Goal: Task Accomplishment & Management: Manage account settings

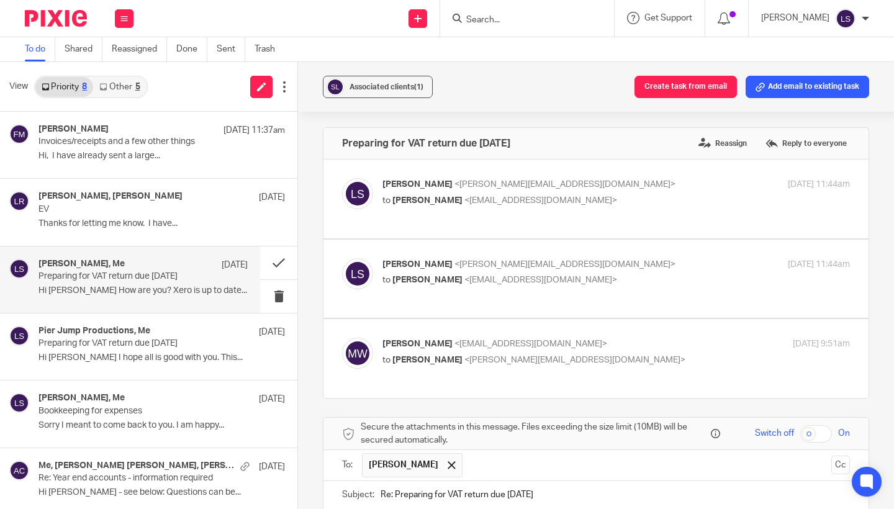
scroll to position [263, 0]
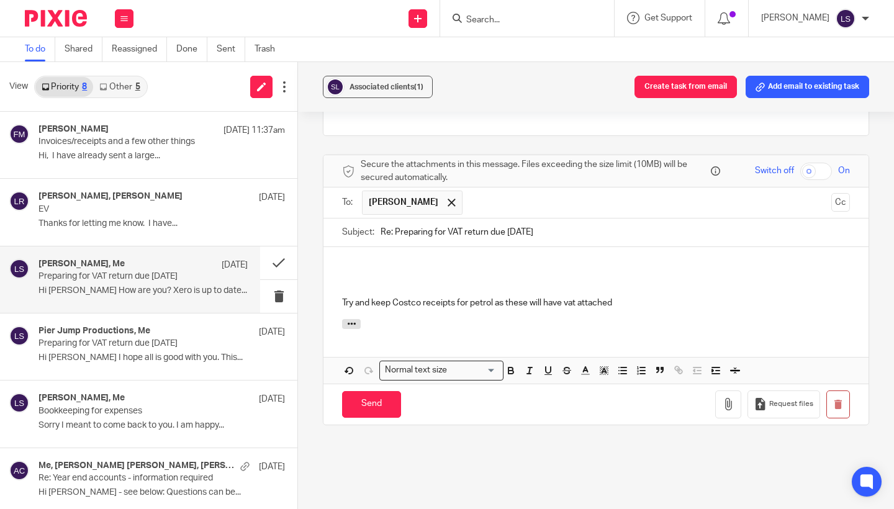
click at [352, 259] on p at bounding box center [596, 265] width 508 height 12
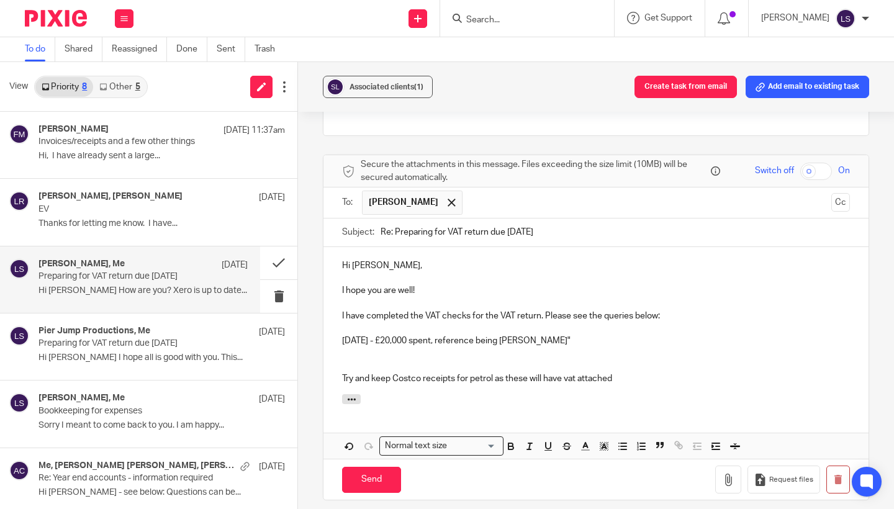
click at [513, 338] on p "24th June - £20,000 spent, reference being BARRY ADRIAN"" at bounding box center [596, 340] width 508 height 12
click at [515, 337] on p "24th June - £20,000 spent, reference being BARRY ADRIAN"" at bounding box center [596, 340] width 508 height 12
click at [603, 341] on p "24th June - £20,000 spent, reference being "BARRY ADRIAN"" at bounding box center [596, 340] width 508 height 12
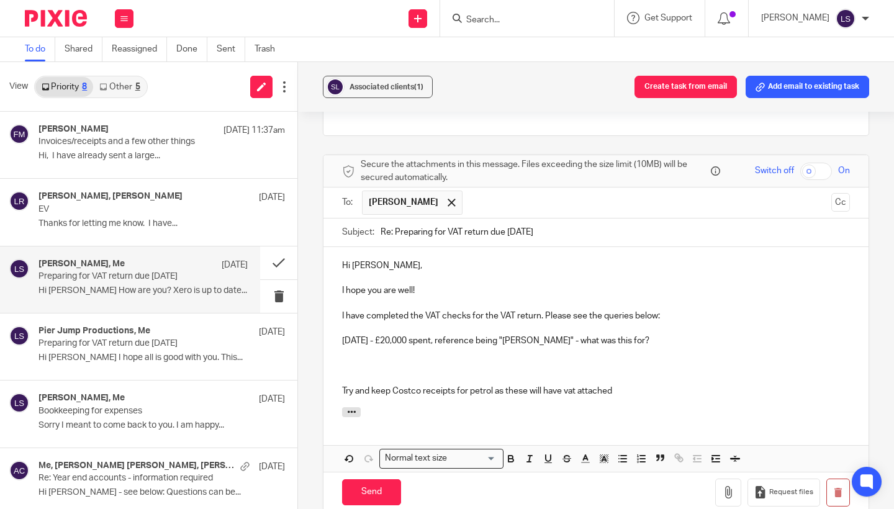
click at [877, 210] on div "Associated clients (1) Create task from email Add email to existing task Prepar…" at bounding box center [596, 285] width 596 height 447
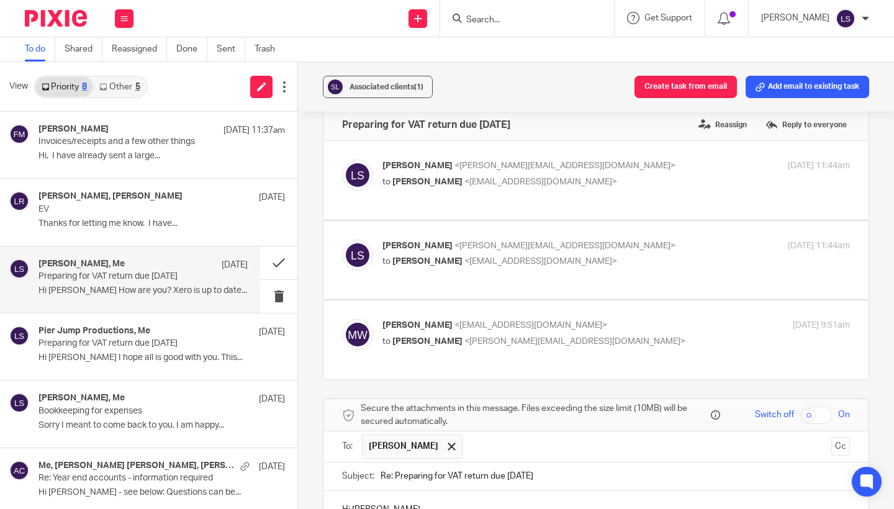
scroll to position [13, 0]
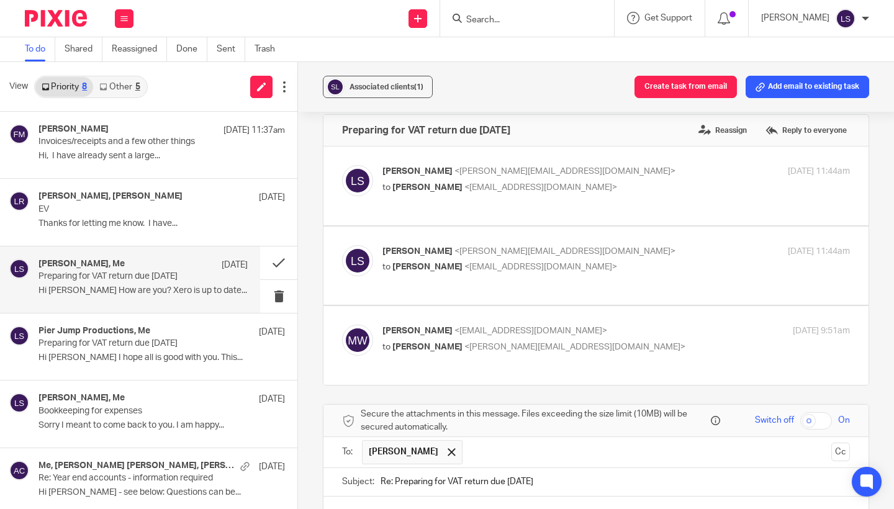
click at [620, 335] on div "Mary Wan <marywan008@gmail.com> to Lauren Simmons <lauren@fearlessfinancials.co…" at bounding box center [538, 339] width 312 height 29
checkbox input "true"
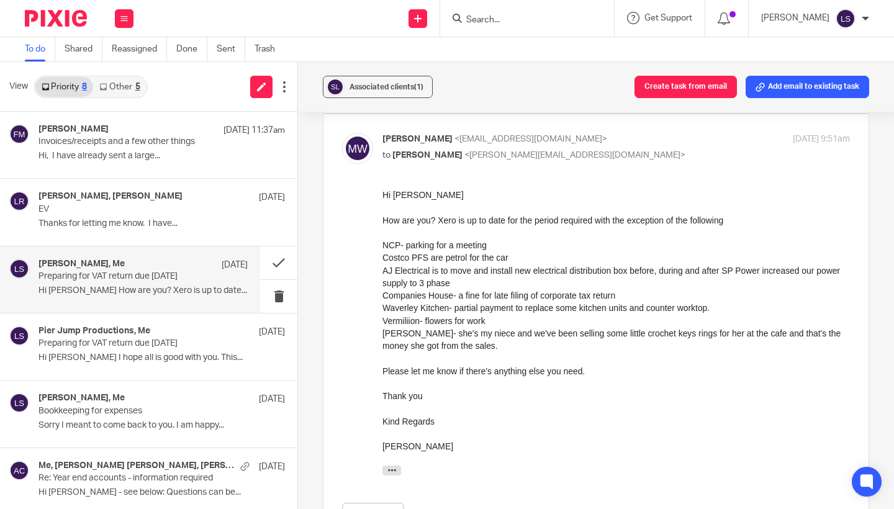
scroll to position [208, 0]
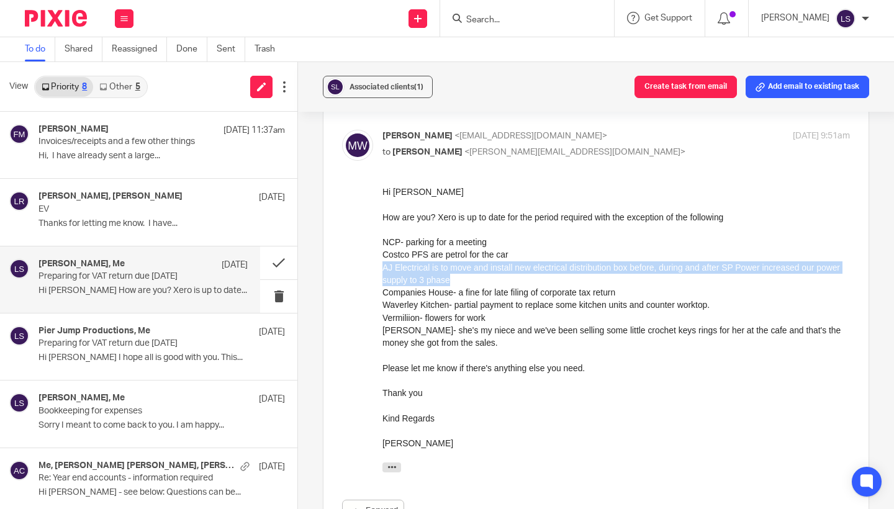
drag, startPoint x: 488, startPoint y: 275, endPoint x: 382, endPoint y: 268, distance: 107.0
click at [382, 268] on html "Hi Lauren How are you? Xero is up to date for the period required with the exce…" at bounding box center [615, 330] width 467 height 289
copy div "AJ Electrical is to move and install new electrical distribution box before, du…"
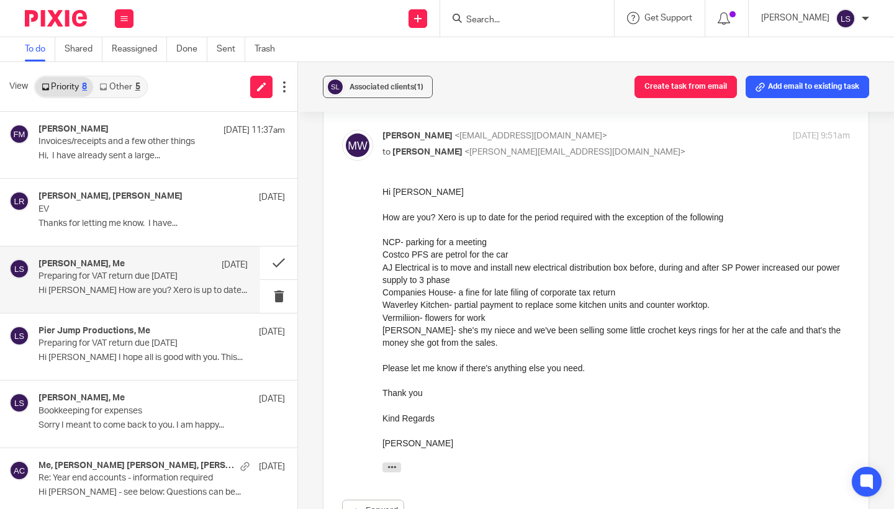
click at [416, 318] on div "Vermiliion- flowers for work" at bounding box center [615, 318] width 467 height 12
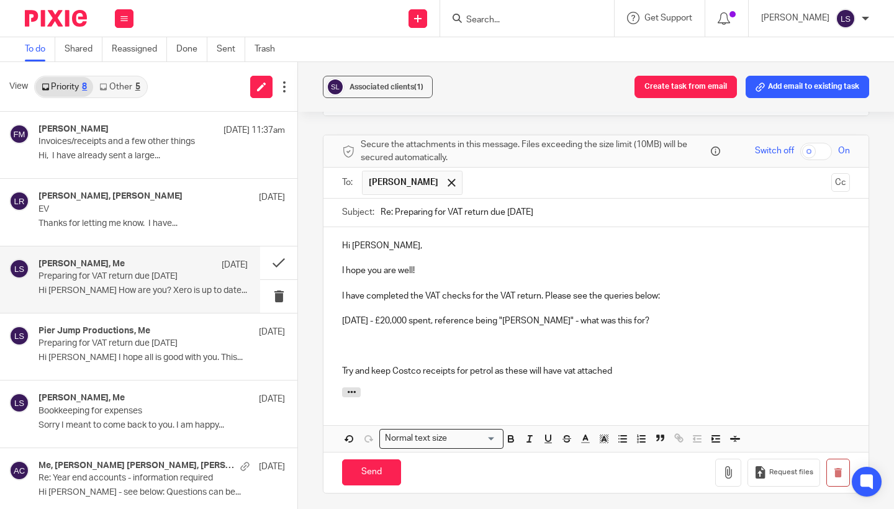
scroll to position [669, 0]
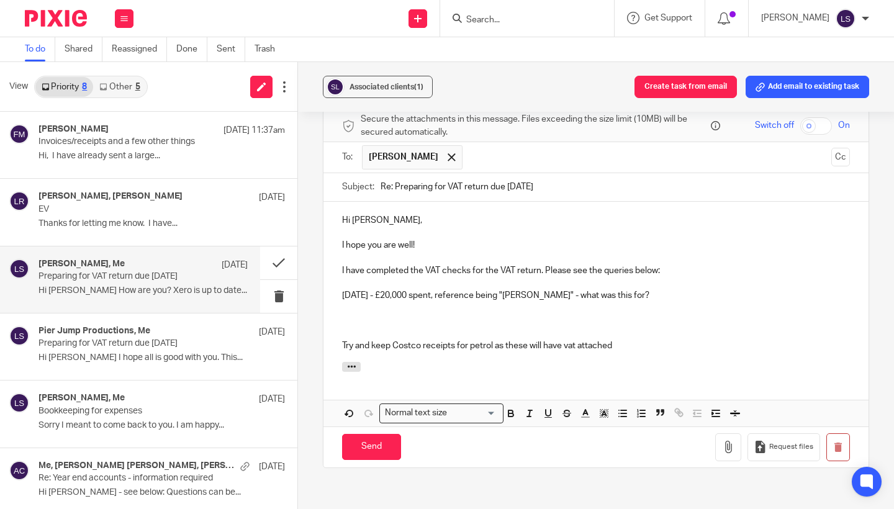
click at [666, 291] on p "24th June - £20,000 spent, reference being "BARRY ADRIAN" - what was this for?" at bounding box center [596, 295] width 508 height 12
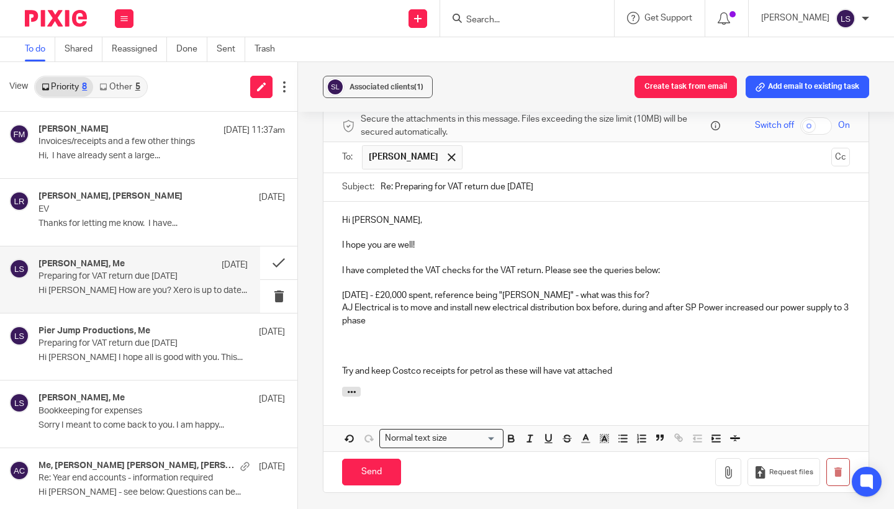
click at [335, 303] on div "Hi Mary Wan, I hope you are well! I have completed the VAT checks for the VAT r…" at bounding box center [595, 294] width 545 height 185
click at [562, 306] on p "1st July - £2,442.00 spent, reference being "AJ Electrical is to move and insta…" at bounding box center [596, 314] width 508 height 25
drag, startPoint x: 574, startPoint y: 315, endPoint x: 573, endPoint y: 298, distance: 16.8
click at [573, 302] on p "1st July - £2,442.00 spent, reference being "AJ Electrical" is to move and inst…" at bounding box center [596, 314] width 508 height 25
click at [342, 305] on p "1st July - £2,442.00 spent, reference being "AJ Electrical" - we will need an i…" at bounding box center [596, 308] width 508 height 12
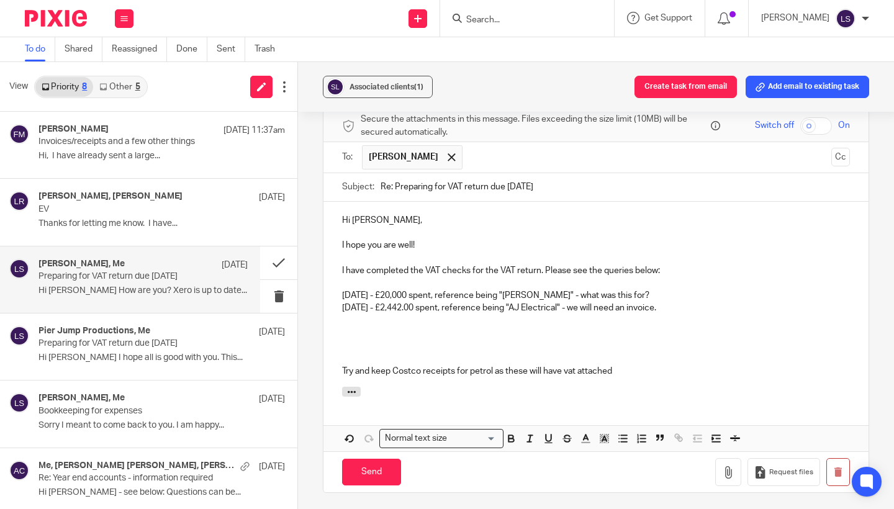
click at [689, 308] on p "1st July - £2,442.00 spent, reference being "AJ Electrical" - we will need an i…" at bounding box center [596, 308] width 508 height 12
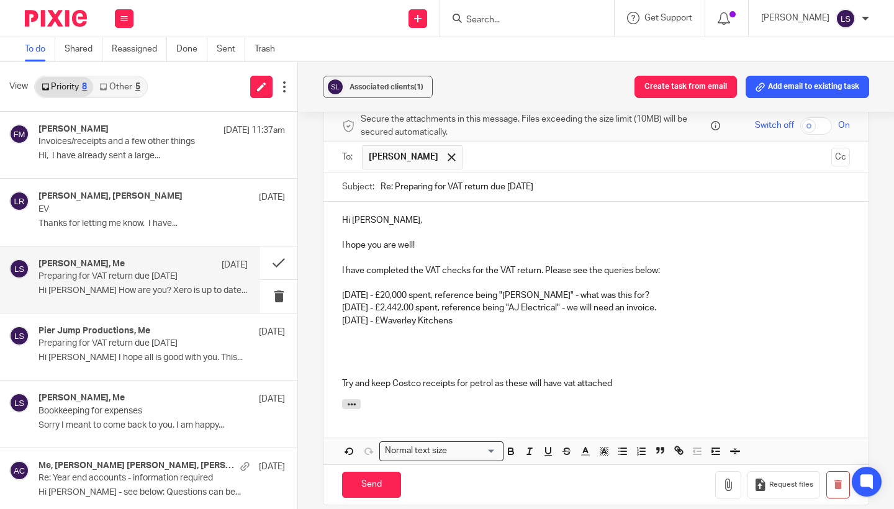
drag, startPoint x: 480, startPoint y: 313, endPoint x: 389, endPoint y: 313, distance: 91.2
click at [389, 315] on p "14th July - £Waverley Kitchens" at bounding box center [596, 321] width 508 height 12
click at [603, 266] on p "I have completed the VAT checks for the VAT return. Please see the queries belo…" at bounding box center [596, 270] width 508 height 12
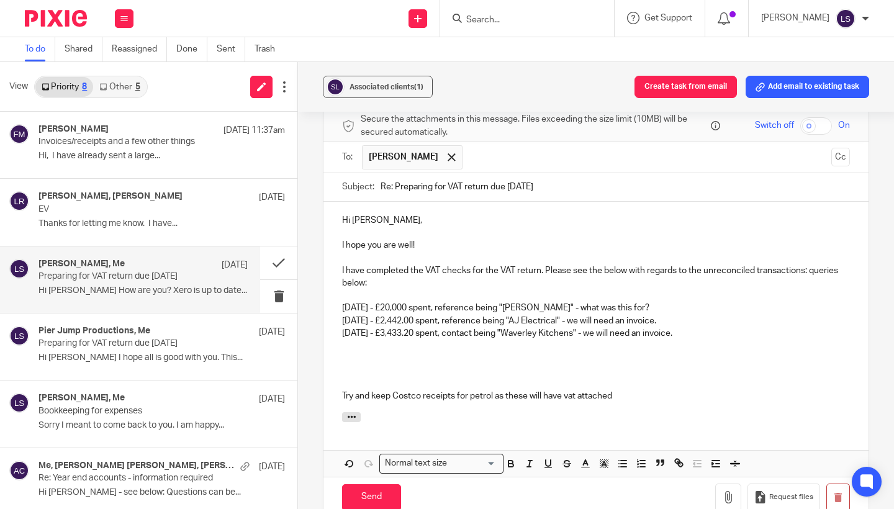
drag, startPoint x: 369, startPoint y: 279, endPoint x: 810, endPoint y: 266, distance: 441.4
click at [810, 266] on p "I have completed the VAT checks for the VAT return. Please see the below with r…" at bounding box center [596, 276] width 508 height 25
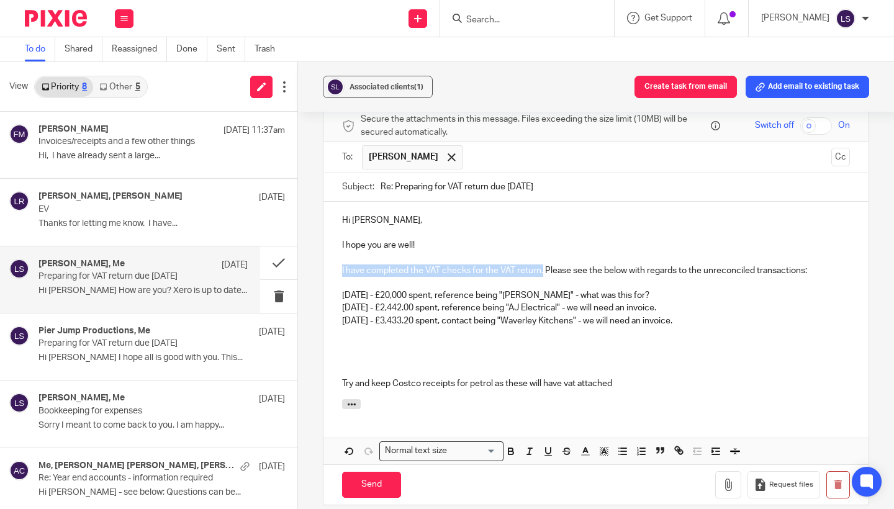
drag, startPoint x: 544, startPoint y: 267, endPoint x: 332, endPoint y: 267, distance: 211.6
click at [332, 267] on div "Hi Mary Wan, I hope you are well! I have completed the VAT checks for the VAT r…" at bounding box center [595, 301] width 545 height 198
copy p "I have completed the VAT checks for the VAT return."
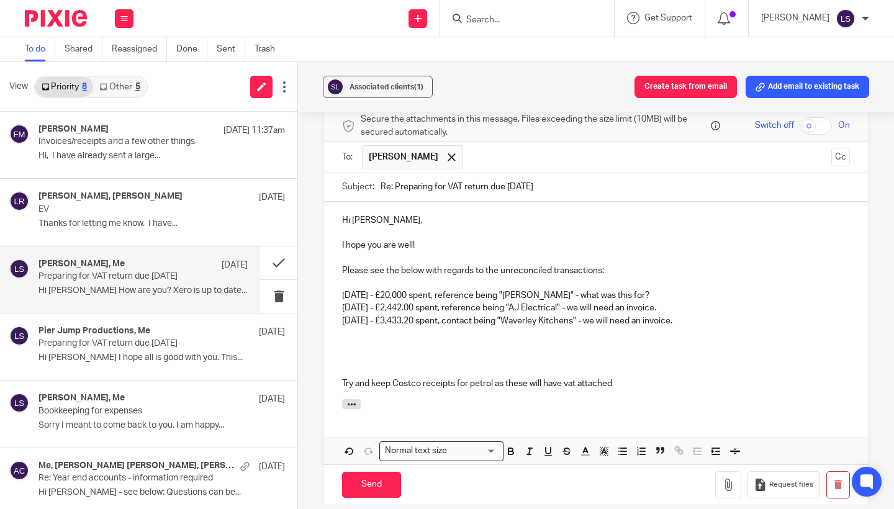
click at [706, 315] on p "14th July - £3,433.20 spent, contact being "Waverley Kitchens" - we will need a…" at bounding box center [596, 321] width 508 height 12
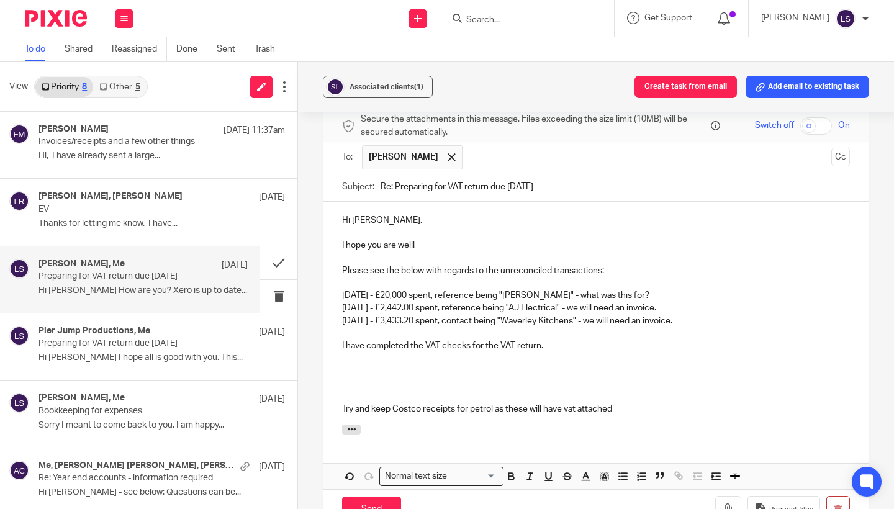
click at [344, 264] on p "Please see the below with regards to the unreconciled transactions:" at bounding box center [596, 270] width 508 height 12
drag, startPoint x: 710, startPoint y: 315, endPoint x: 277, endPoint y: 292, distance: 433.7
click at [277, 292] on div "View Priority 8 Other 5 Fiona Minshall 13 Sep 11:37am Invoices/receipts and a f…" at bounding box center [447, 285] width 894 height 447
click at [619, 472] on icon "button" at bounding box center [622, 475] width 11 height 11
click at [528, 390] on p at bounding box center [596, 396] width 508 height 12
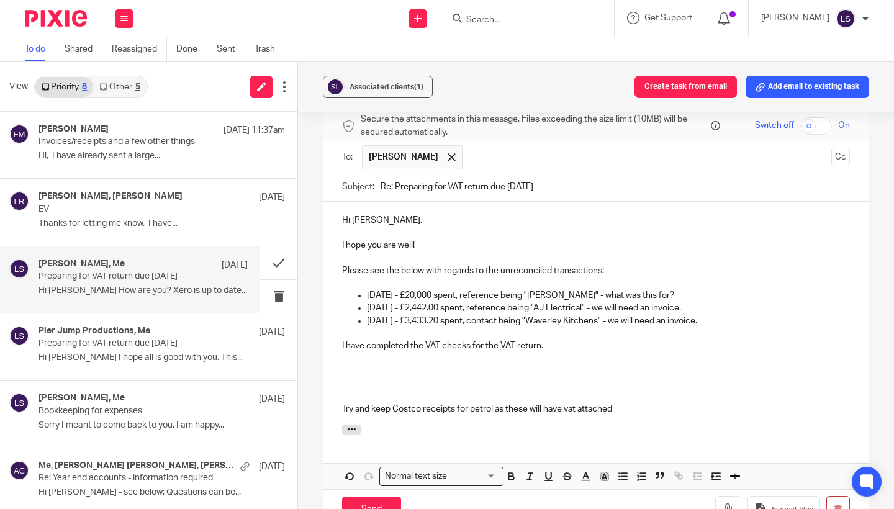
click at [571, 340] on p "I have completed the VAT checks for the VAT return." at bounding box center [596, 345] width 508 height 12
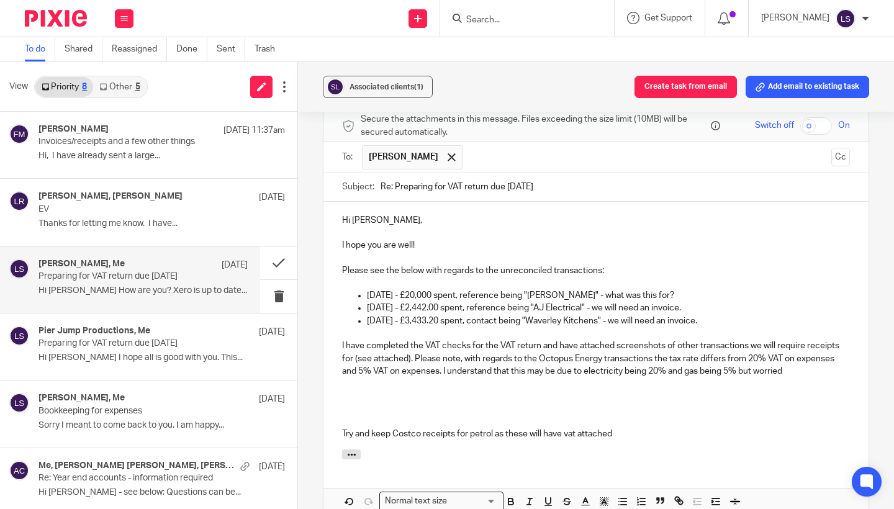
drag, startPoint x: 758, startPoint y: 368, endPoint x: 824, endPoint y: 368, distance: 65.8
click at [824, 368] on p "I have completed the VAT checks for the VAT return and have attached screenshot…" at bounding box center [596, 358] width 508 height 38
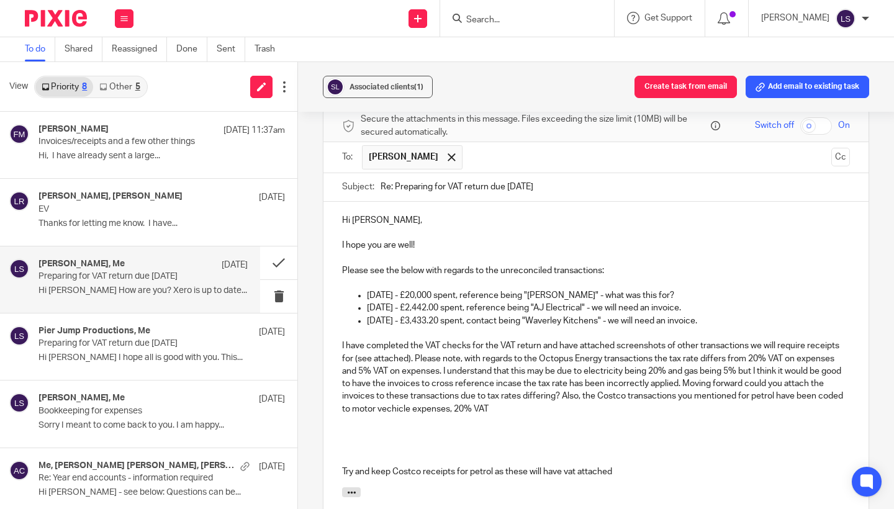
click at [398, 400] on p "I have completed the VAT checks for the VAT return and have attached screenshot…" at bounding box center [596, 377] width 508 height 76
click at [388, 402] on p "I have completed the VAT checks for the VAT return and have attached screenshot…" at bounding box center [596, 377] width 508 height 76
drag, startPoint x: 388, startPoint y: 402, endPoint x: 493, endPoint y: 398, distance: 104.3
click at [493, 398] on p "I have completed the VAT checks for the VAT return and have attached screenshot…" at bounding box center [596, 377] width 508 height 76
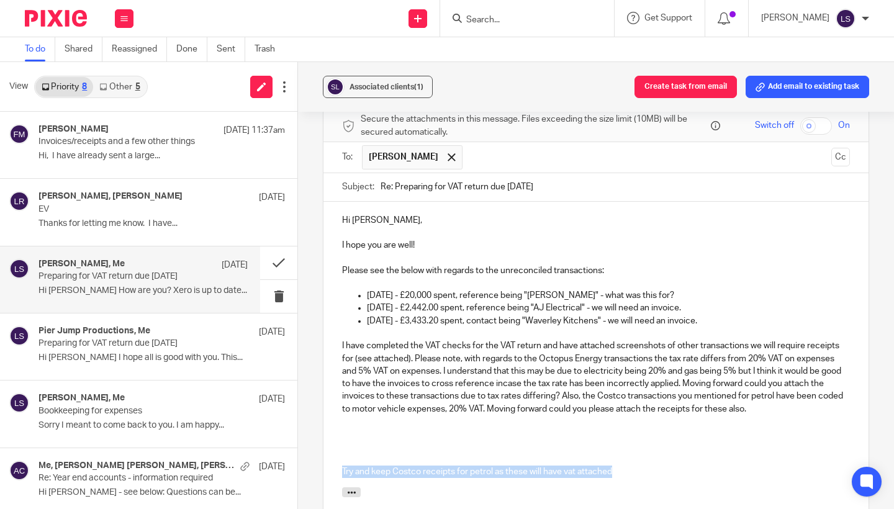
drag, startPoint x: 613, startPoint y: 465, endPoint x: 329, endPoint y: 460, distance: 284.3
click at [329, 460] on div "Hi Mary Wan, I hope you are well! Please see the below with regards to the unre…" at bounding box center [595, 345] width 545 height 286
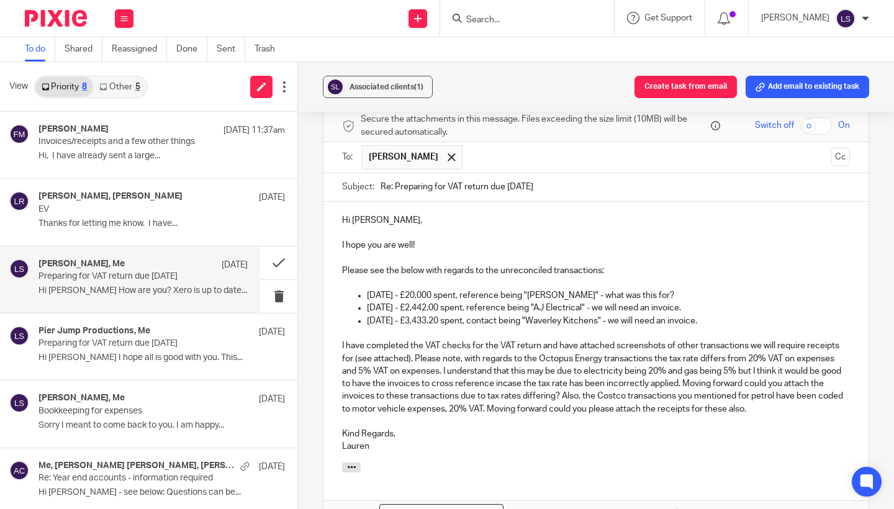
click at [537, 379] on p "I have completed the VAT checks for the VAT return and have attached screenshot…" at bounding box center [596, 377] width 508 height 76
click at [524, 440] on p "Lauren" at bounding box center [596, 446] width 508 height 12
click at [653, 380] on p "I have completed the VAT checks for the VAT return and have attached screenshot…" at bounding box center [596, 377] width 508 height 76
click at [600, 440] on p "Lauren" at bounding box center [596, 446] width 508 height 12
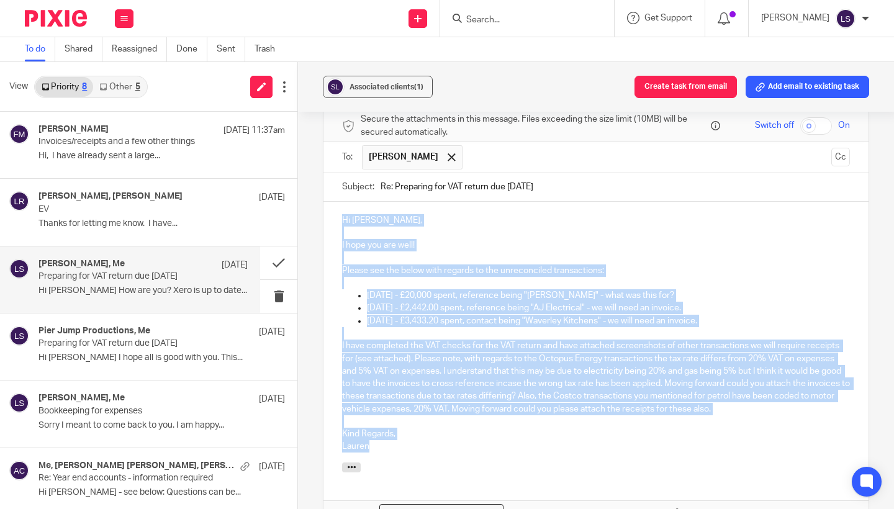
drag, startPoint x: 378, startPoint y: 442, endPoint x: 339, endPoint y: 213, distance: 231.7
click at [339, 213] on div "Hi Mary Wan, I hope you are well! Please see the below with regards to the unre…" at bounding box center [595, 332] width 545 height 261
copy div "Hi Mary Wan, I hope you are well! Please see the below with regards to the unre…"
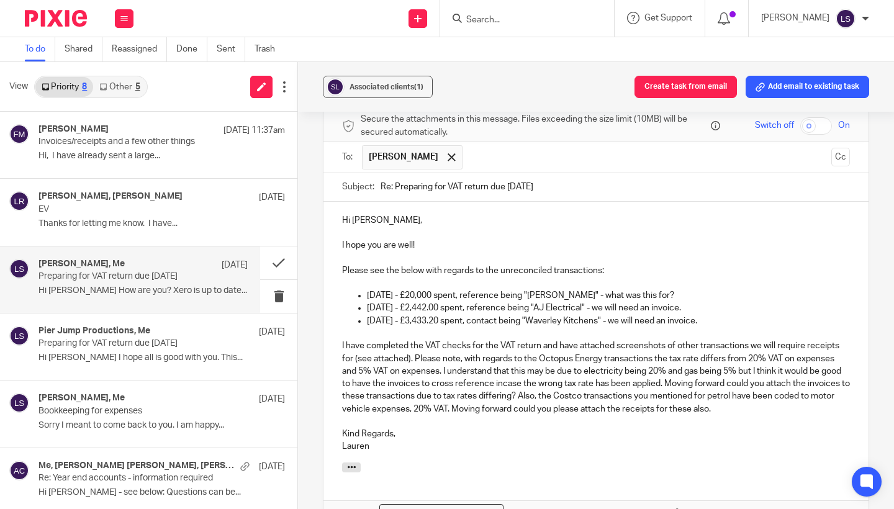
click at [420, 405] on p "I have completed the VAT checks for the VAT return and have attached screenshot…" at bounding box center [596, 377] width 508 height 76
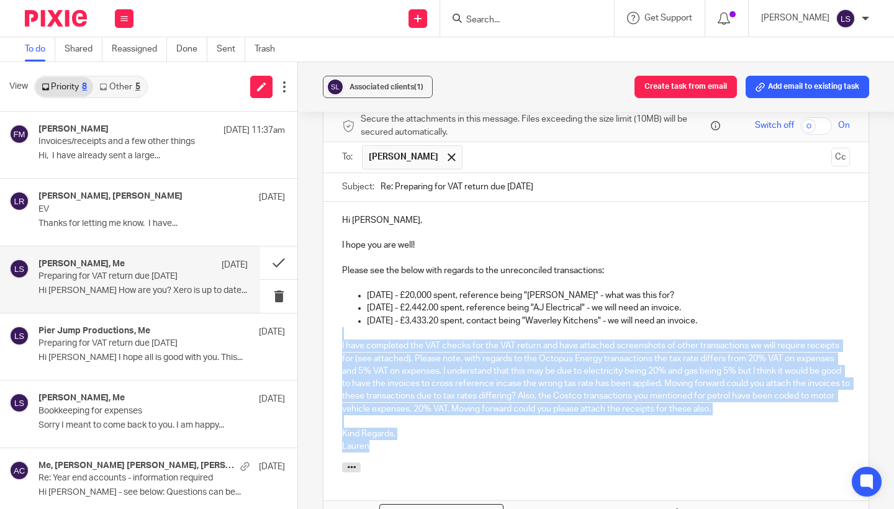
drag, startPoint x: 393, startPoint y: 439, endPoint x: 337, endPoint y: 333, distance: 119.7
click at [337, 333] on div "Hi Mary Wan, I hope you are well! Please see the below with regards to the unre…" at bounding box center [595, 332] width 545 height 261
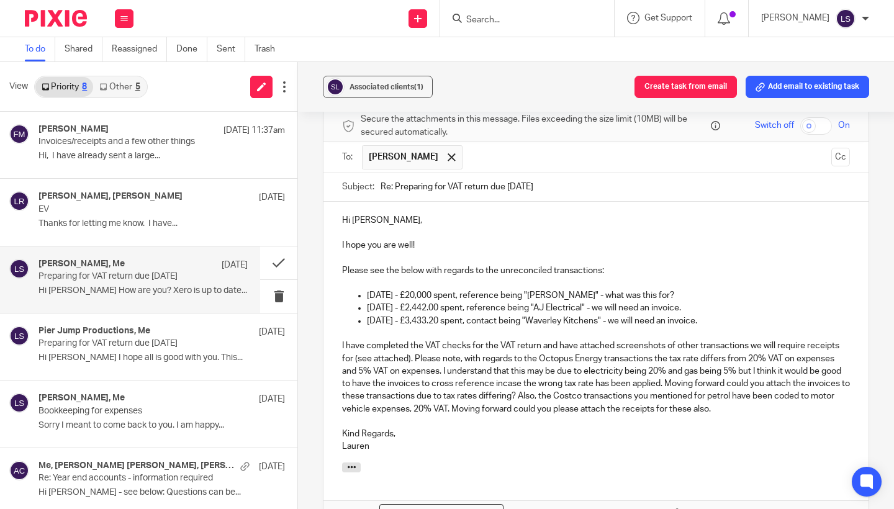
click at [390, 400] on p "I have completed the VAT checks for the VAT return and have attached screenshot…" at bounding box center [596, 377] width 508 height 76
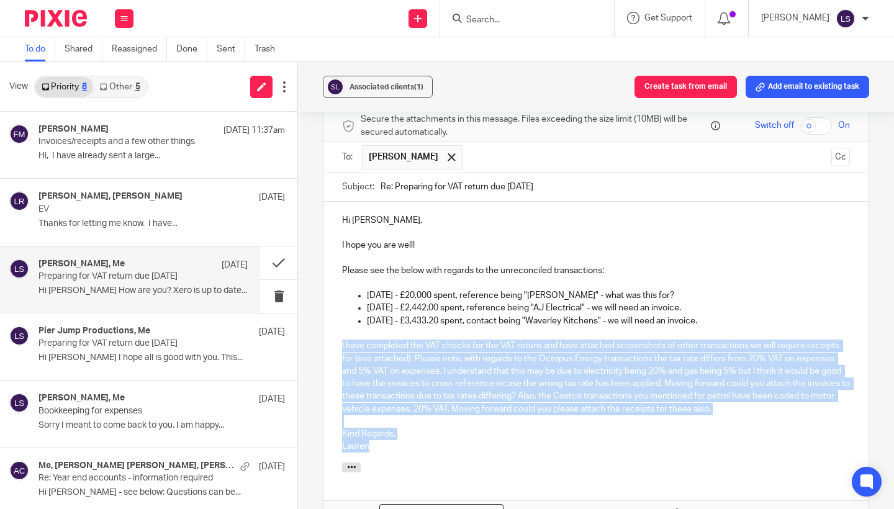
drag, startPoint x: 388, startPoint y: 439, endPoint x: 334, endPoint y: 344, distance: 109.8
click at [334, 344] on div "Hi Mary Wan, I hope you are well! Please see the below with regards to the unre…" at bounding box center [595, 332] width 545 height 261
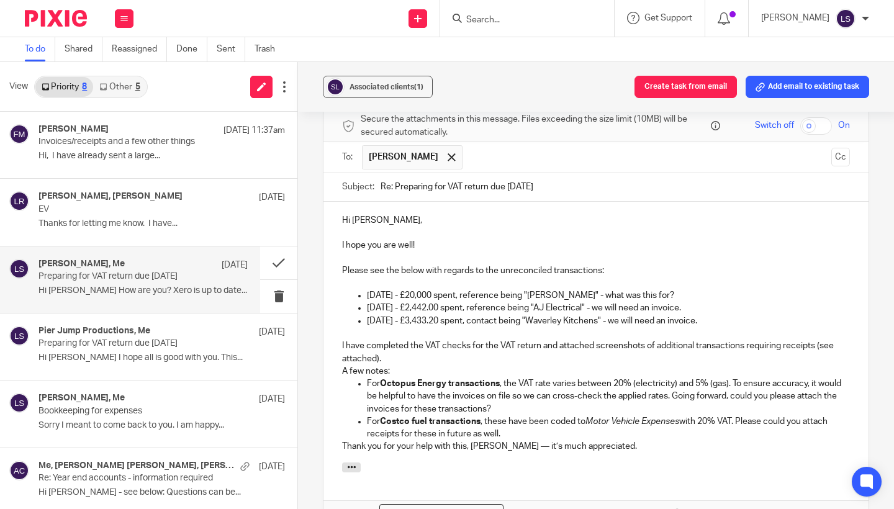
click at [391, 354] on p "I have completed the VAT checks for the VAT return and attached screenshots of …" at bounding box center [596, 351] width 508 height 25
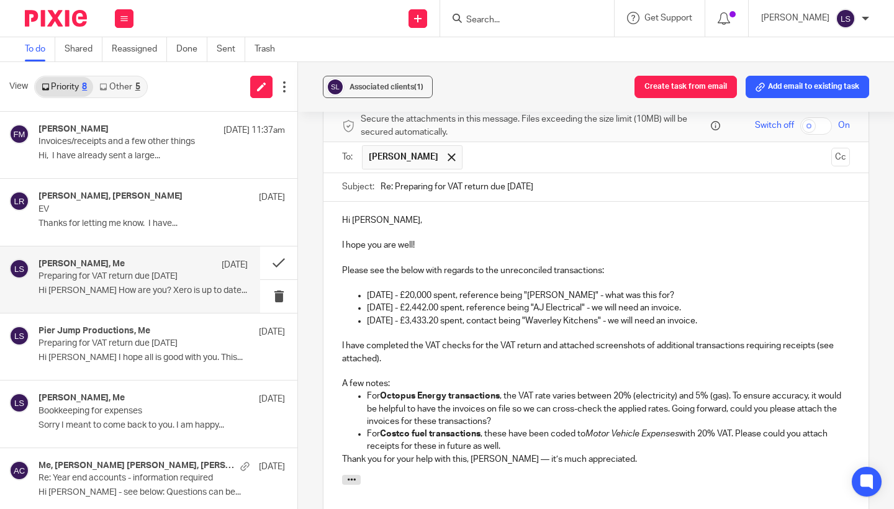
click at [340, 452] on div "Hi Mary Wan, I hope you are well! Please see the below with regards to the unre…" at bounding box center [595, 338] width 545 height 273
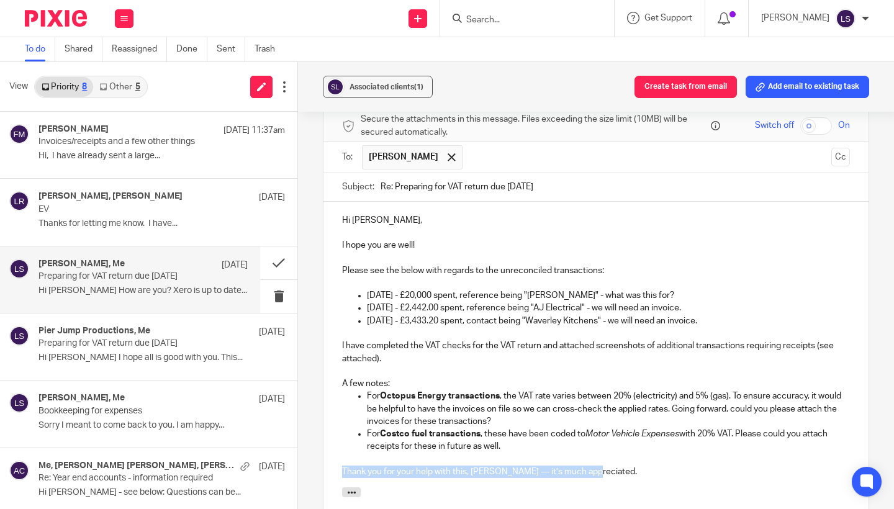
drag, startPoint x: 602, startPoint y: 465, endPoint x: 331, endPoint y: 463, distance: 270.6
click at [331, 463] on div "Hi Mary Wan, I hope you are well! Please see the below with regards to the unre…" at bounding box center [595, 345] width 545 height 286
click at [885, 332] on div "Associated clients (1) Create task from email Add email to existing task Prepar…" at bounding box center [596, 285] width 596 height 447
click at [413, 379] on p "A few notes:" at bounding box center [596, 383] width 508 height 12
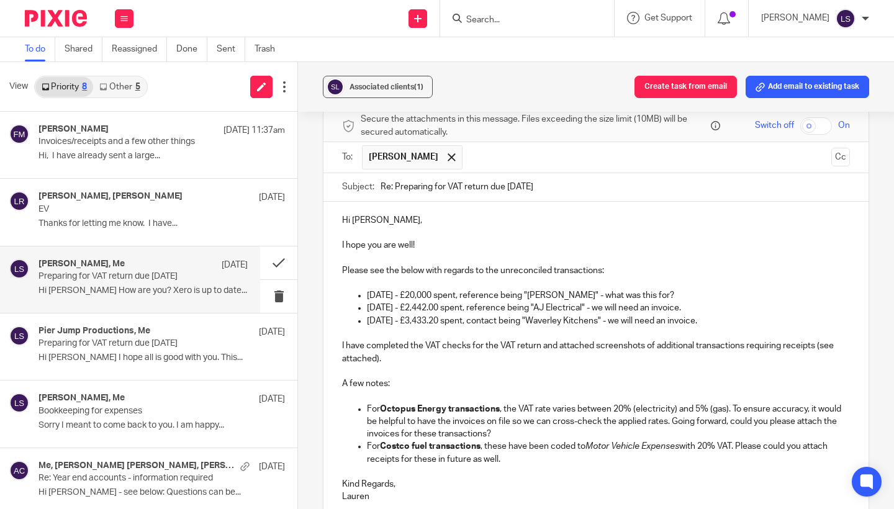
click at [887, 310] on div "Associated clients (1) Create task from email Add email to existing task Prepar…" at bounding box center [596, 285] width 596 height 447
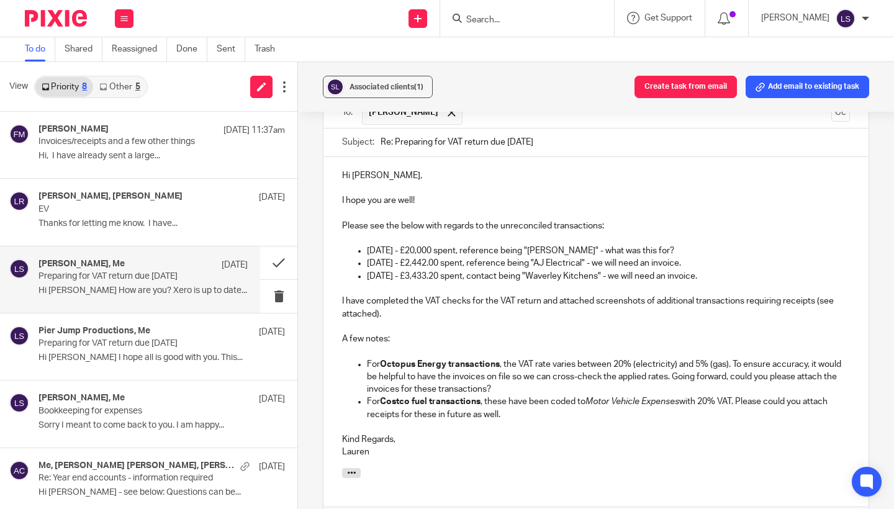
scroll to position [739, 0]
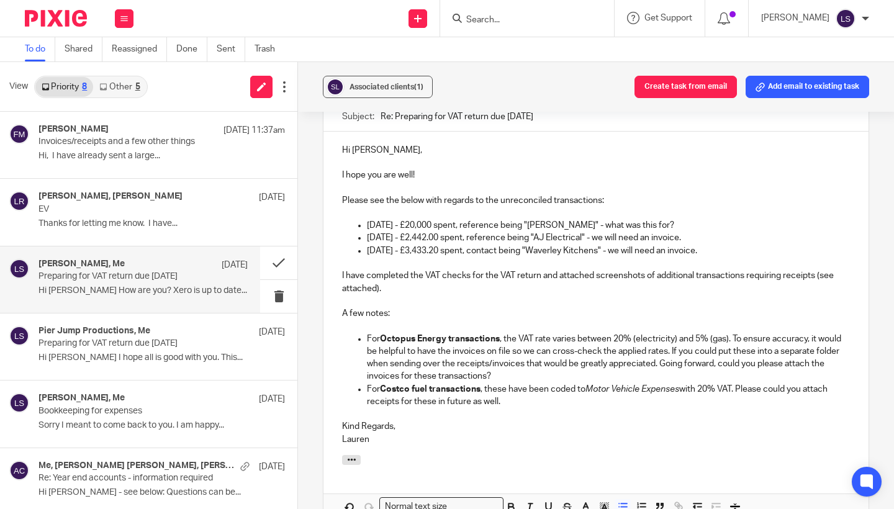
click at [635, 420] on p "Kind Regards," at bounding box center [596, 426] width 508 height 12
drag, startPoint x: 588, startPoint y: 382, endPoint x: 684, endPoint y: 382, distance: 95.6
click at [684, 383] on p "For Costco fuel transactions , these have been coded to Motor Vehicle Expenses …" at bounding box center [608, 395] width 483 height 25
click at [665, 420] on p "Kind Regards," at bounding box center [596, 426] width 508 height 12
click at [881, 376] on div "Associated clients (1) Create task from email Add email to existing task Prepar…" at bounding box center [596, 285] width 596 height 447
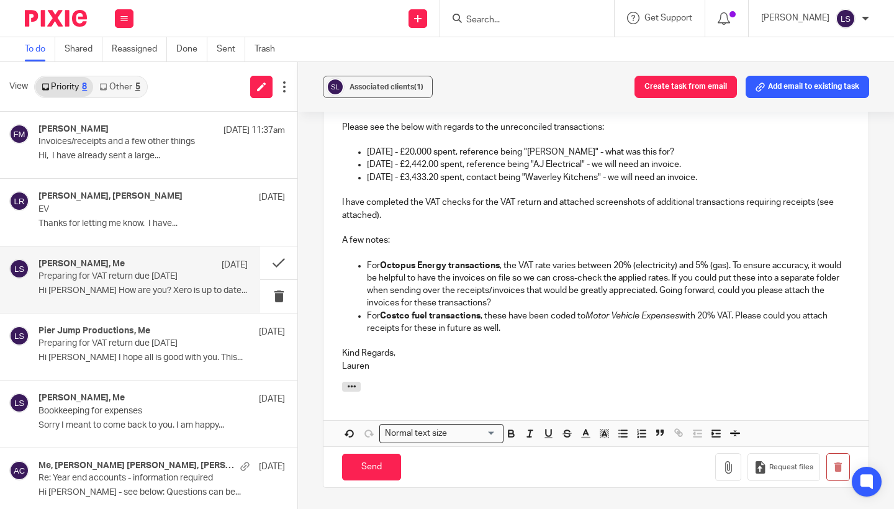
scroll to position [831, 0]
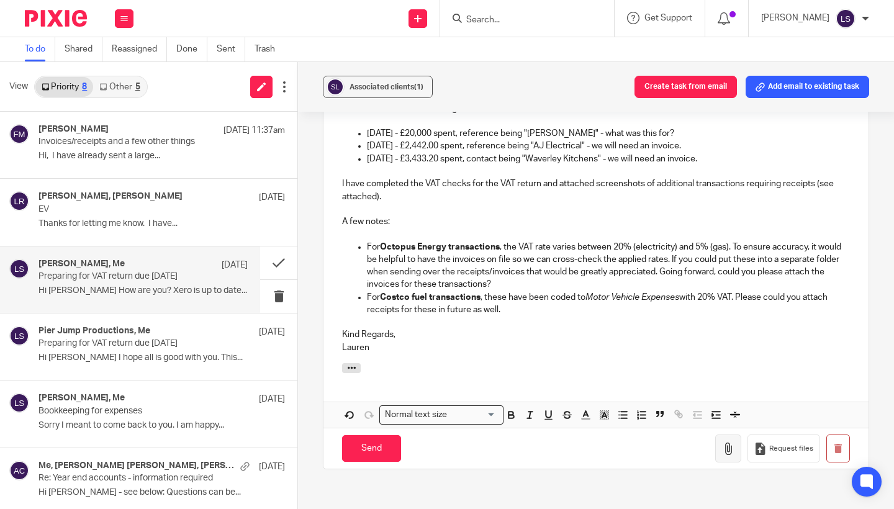
click at [726, 442] on icon "button" at bounding box center [728, 448] width 12 height 12
click at [729, 442] on icon "button" at bounding box center [728, 448] width 12 height 12
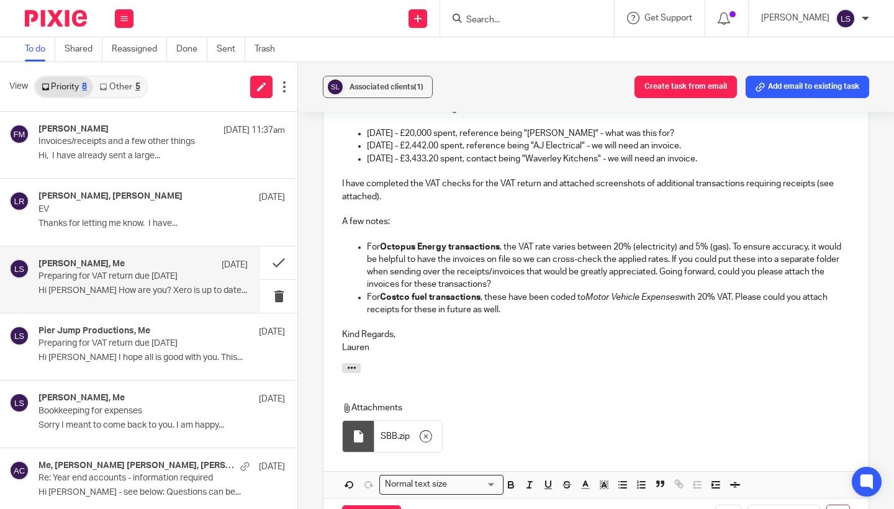
click at [879, 278] on div "Associated clients (1) Create task from email Add email to existing task Prepar…" at bounding box center [596, 285] width 596 height 447
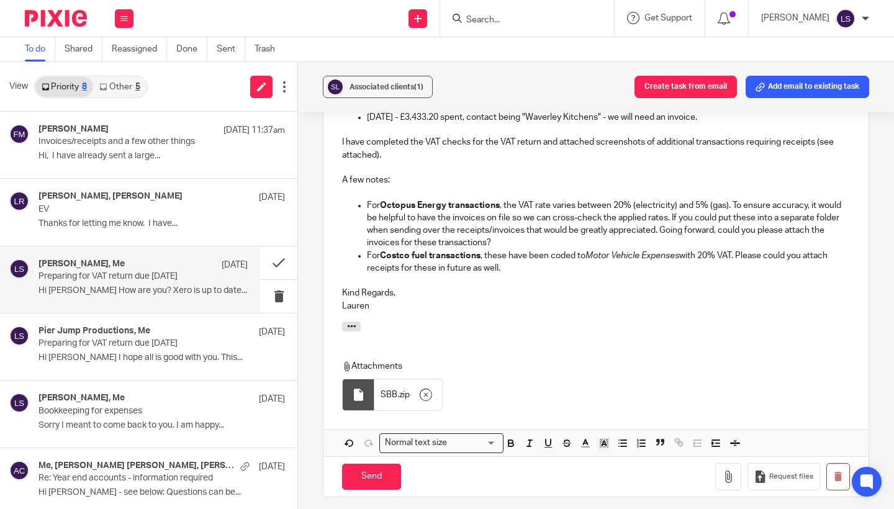
scroll to position [878, 0]
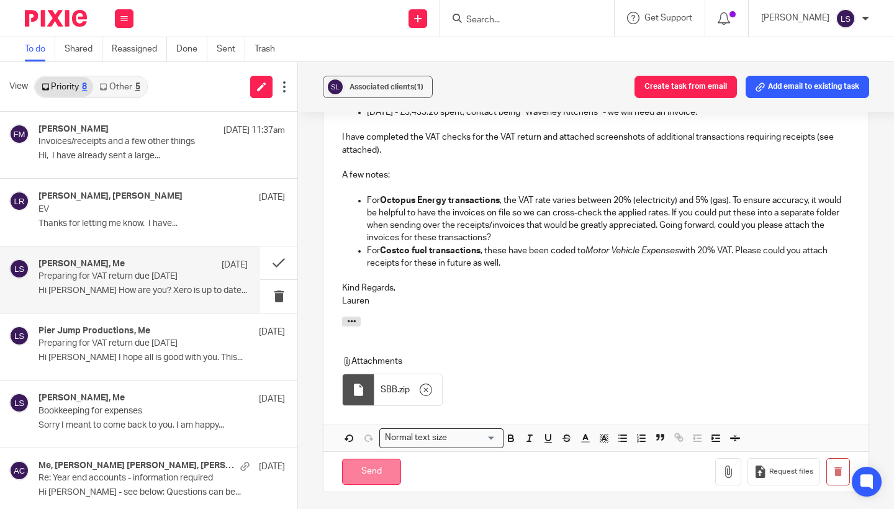
click at [380, 461] on input "Send" at bounding box center [371, 472] width 59 height 27
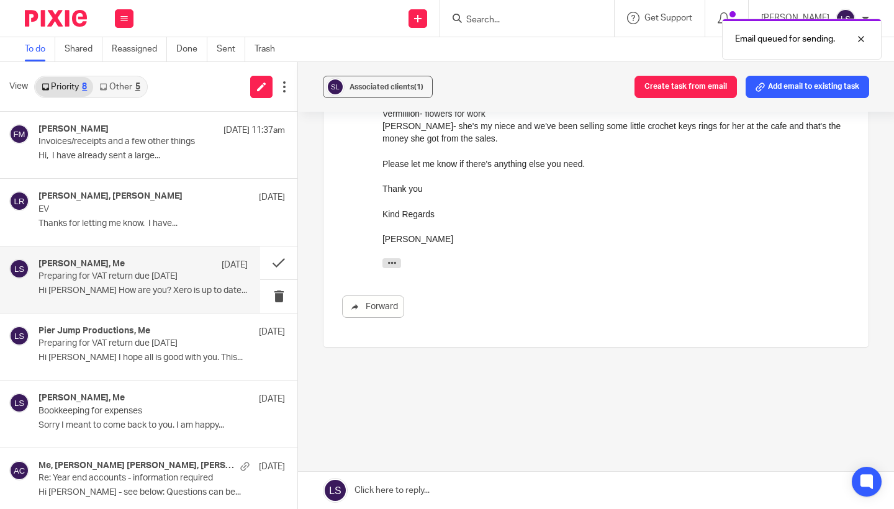
scroll to position [409, 0]
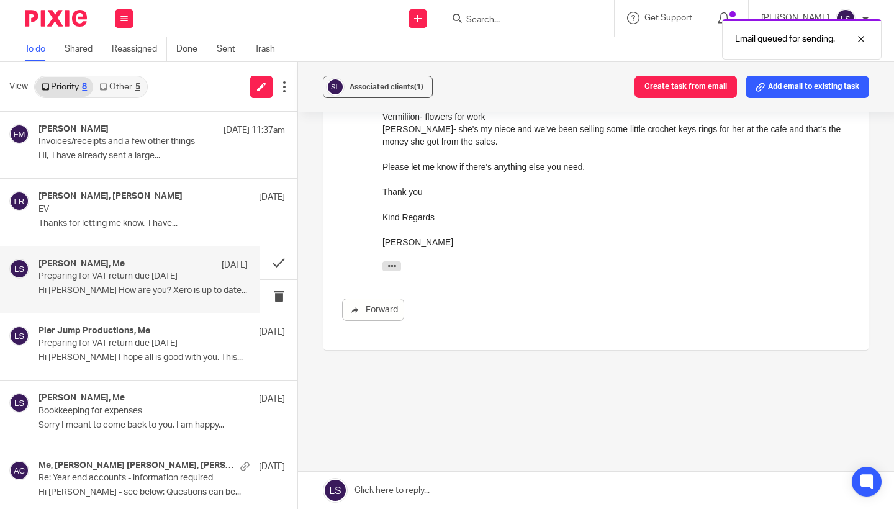
click at [541, 398] on div "Preparing for VAT return due 7th Of October Reassign Reply to everyone Lauren S…" at bounding box center [596, 77] width 546 height 719
click at [282, 261] on button at bounding box center [278, 262] width 37 height 33
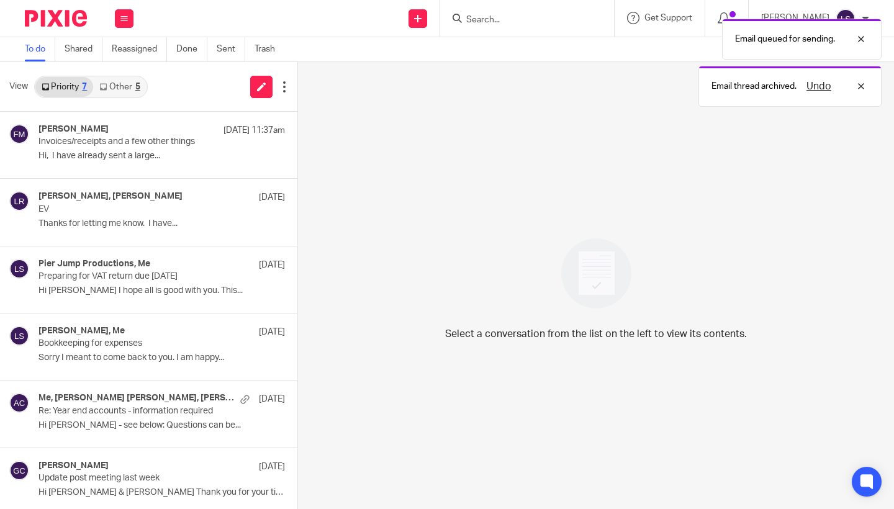
click at [129, 84] on link "Other 5" at bounding box center [119, 87] width 53 height 20
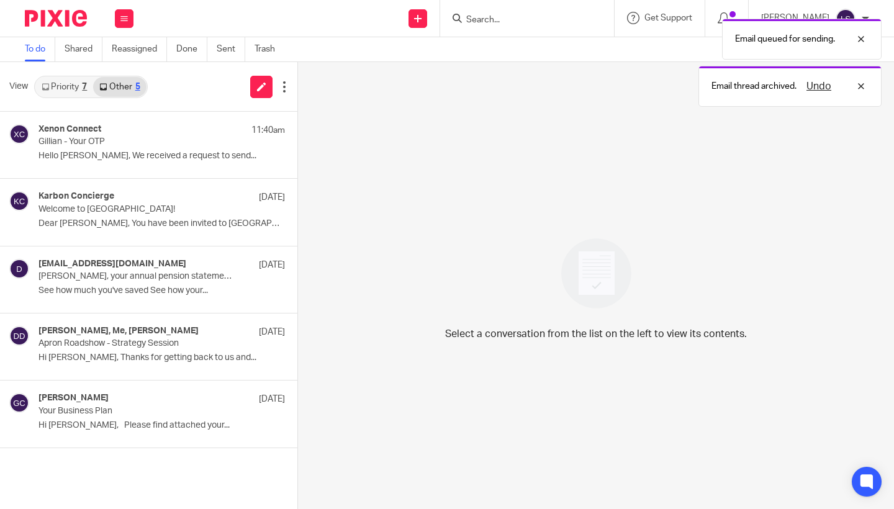
click at [69, 84] on link "Priority 7" at bounding box center [64, 87] width 58 height 20
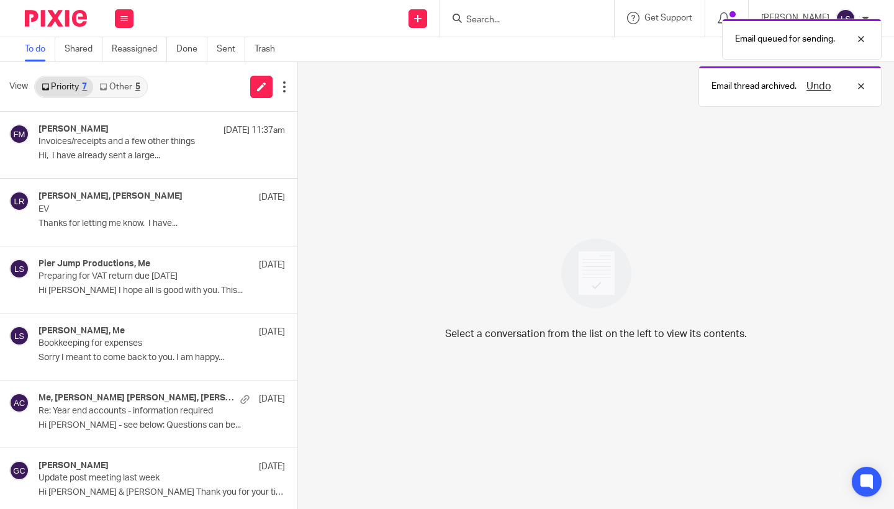
click at [133, 88] on link "Other 5" at bounding box center [119, 87] width 53 height 20
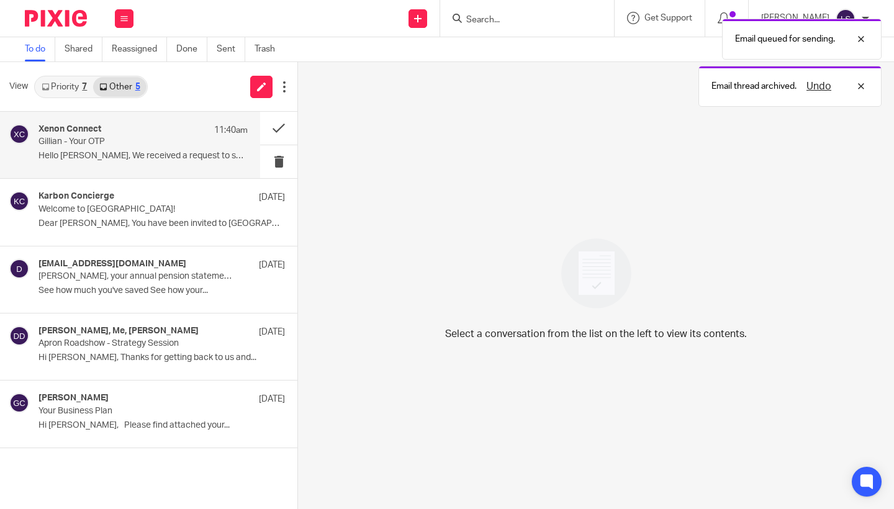
click at [126, 129] on div "Xenon Connect 11:40am" at bounding box center [142, 130] width 209 height 12
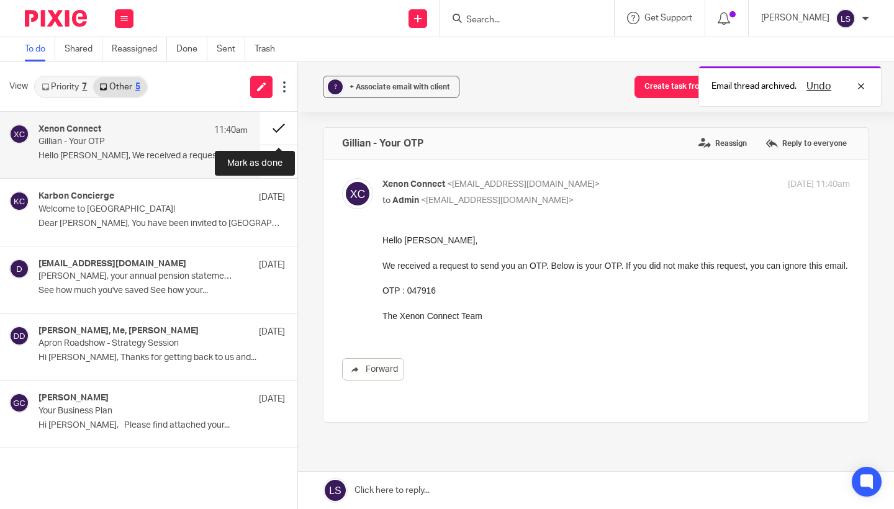
scroll to position [0, 0]
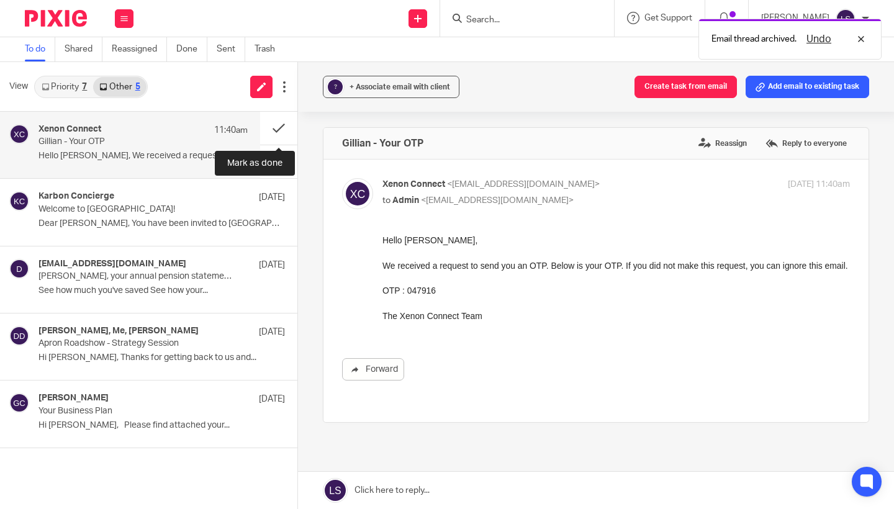
click at [282, 127] on button at bounding box center [278, 128] width 37 height 33
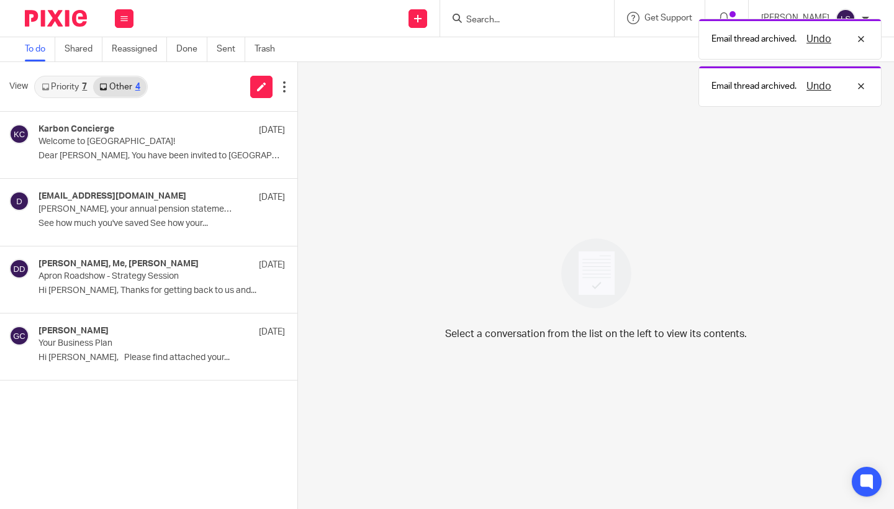
click at [69, 27] on div at bounding box center [51, 18] width 102 height 37
click at [71, 16] on img at bounding box center [56, 18] width 62 height 17
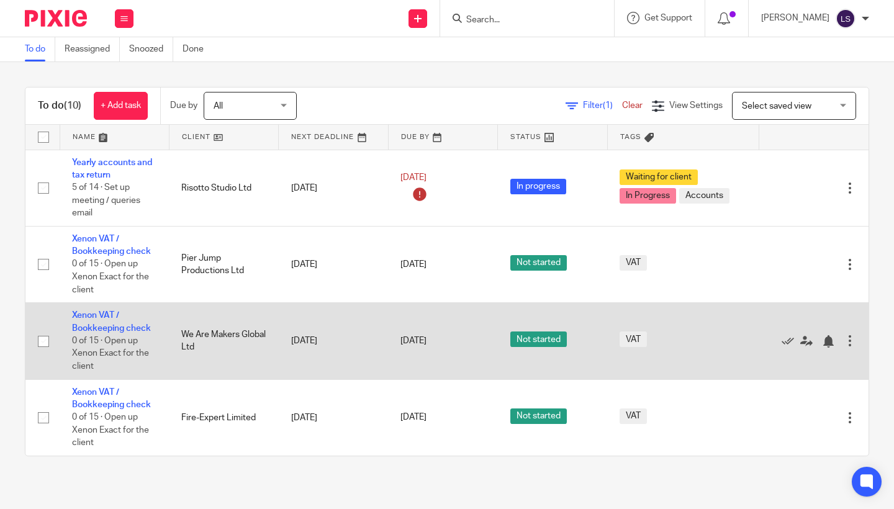
click at [262, 326] on td "We Are Makers Global Ltd" at bounding box center [223, 341] width 109 height 76
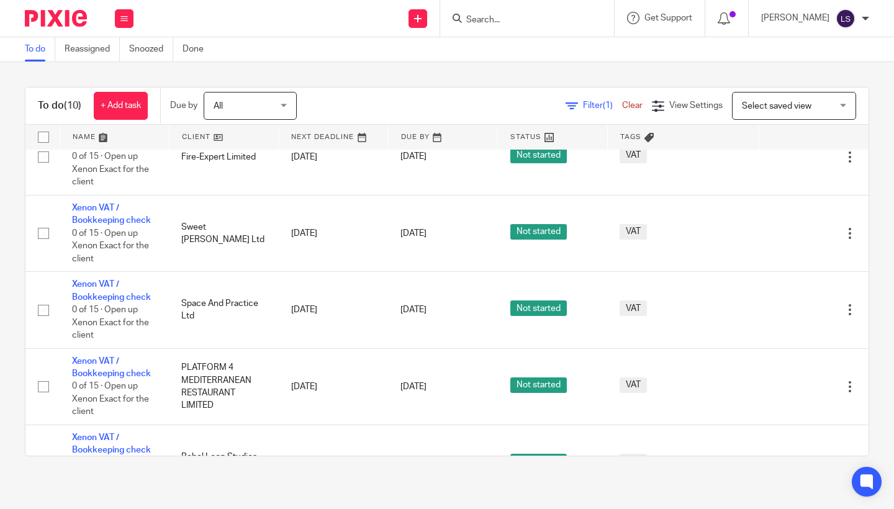
scroll to position [263, 0]
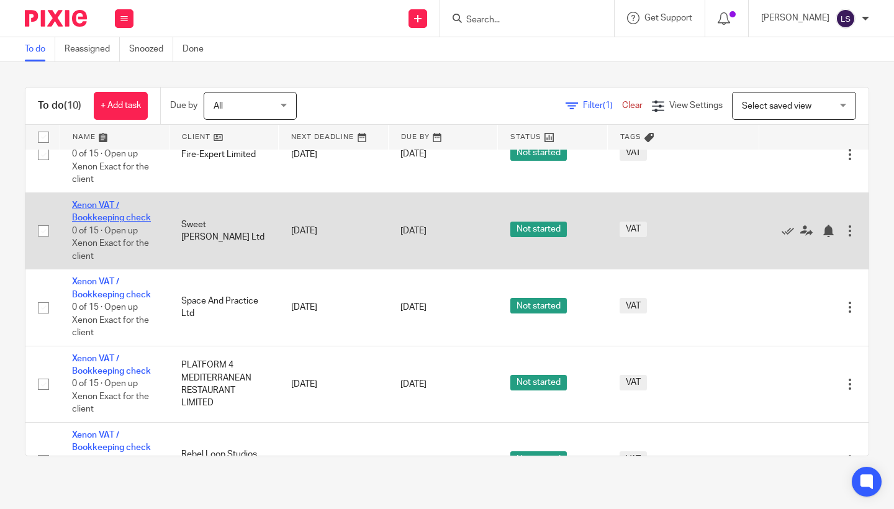
click at [98, 220] on link "Xenon VAT / Bookkeeping check" at bounding box center [111, 211] width 79 height 21
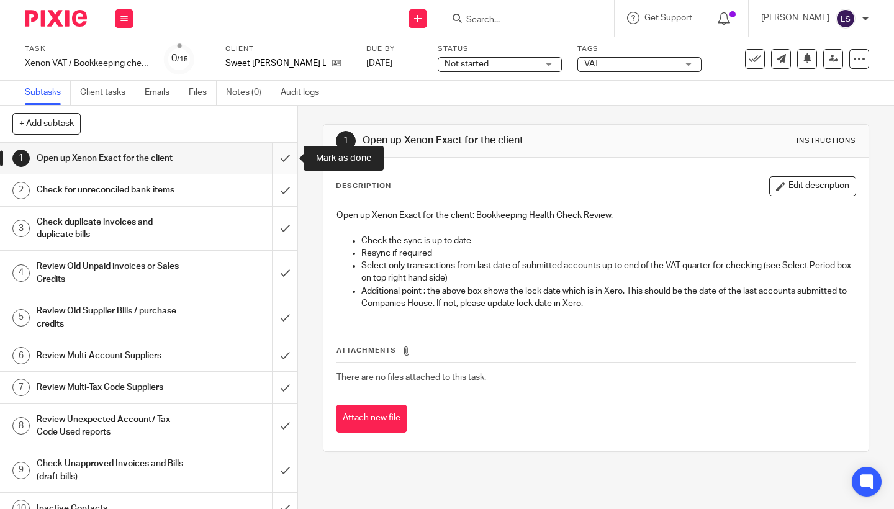
click at [285, 156] on input "submit" at bounding box center [148, 158] width 297 height 31
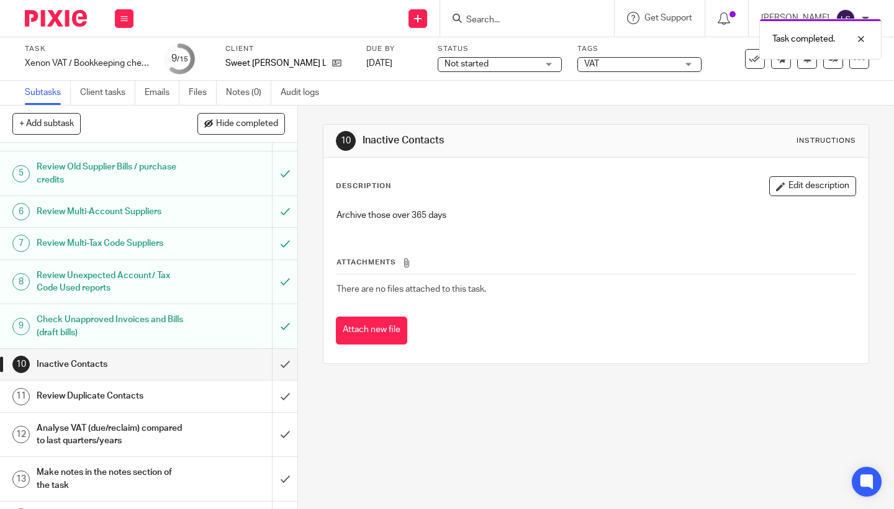
scroll to position [198, 0]
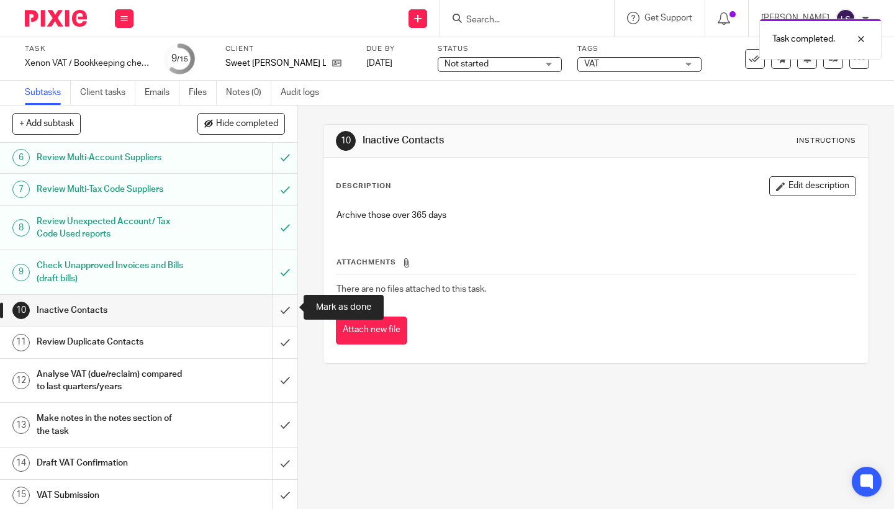
click at [281, 307] on input "submit" at bounding box center [148, 310] width 297 height 31
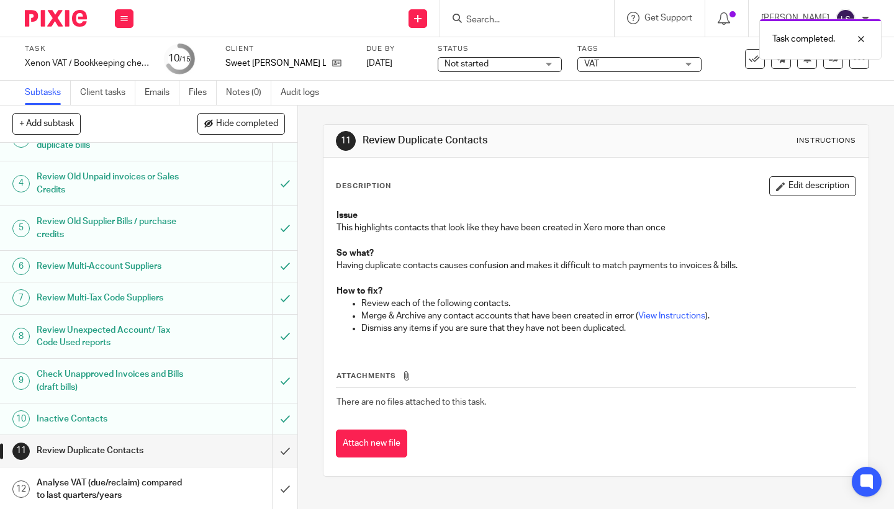
scroll to position [197, 0]
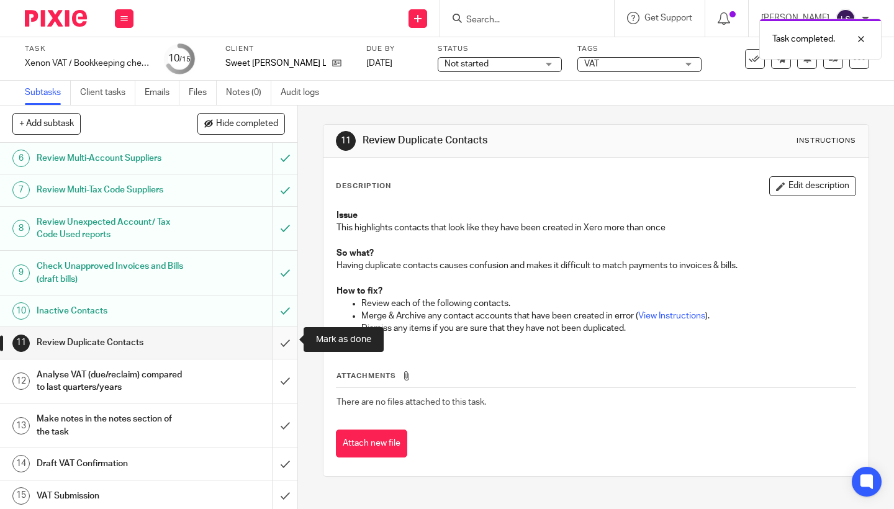
click at [282, 336] on input "submit" at bounding box center [148, 342] width 297 height 31
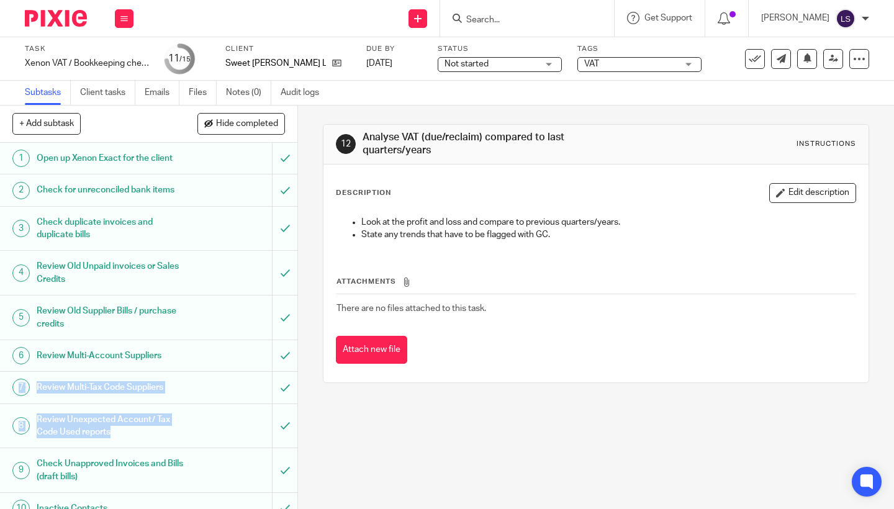
drag, startPoint x: 189, startPoint y: 445, endPoint x: 188, endPoint y: 339, distance: 105.5
click at [188, 339] on div "1 Open up Xenon Exact for the client 2 Check for unreconciled bank items 3 Chec…" at bounding box center [148, 326] width 297 height 366
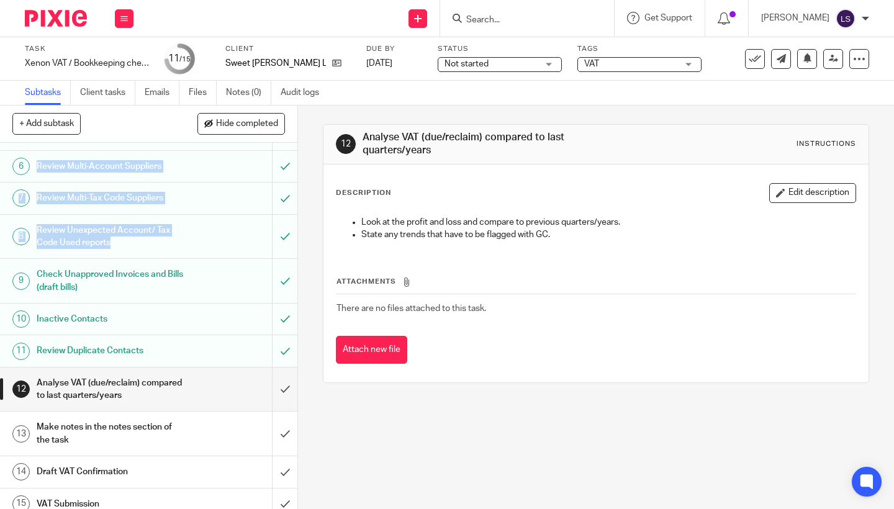
scroll to position [197, 0]
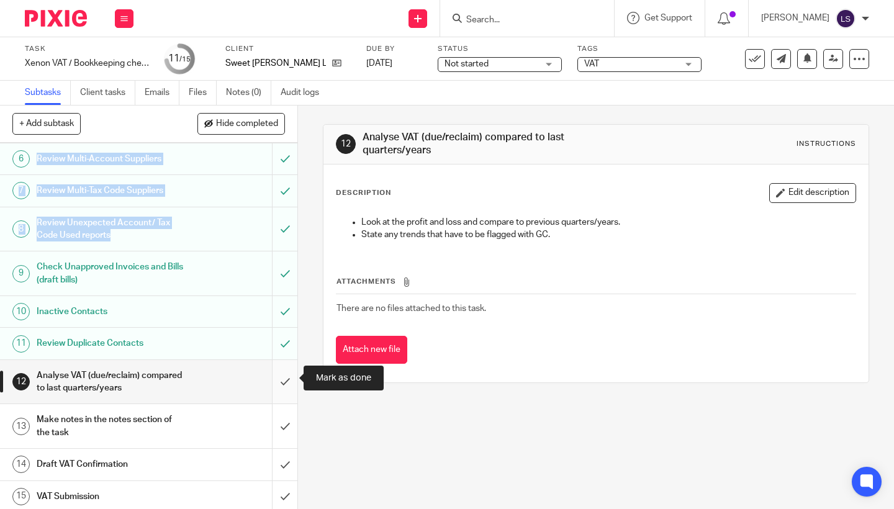
click at [282, 380] on input "submit" at bounding box center [148, 382] width 297 height 44
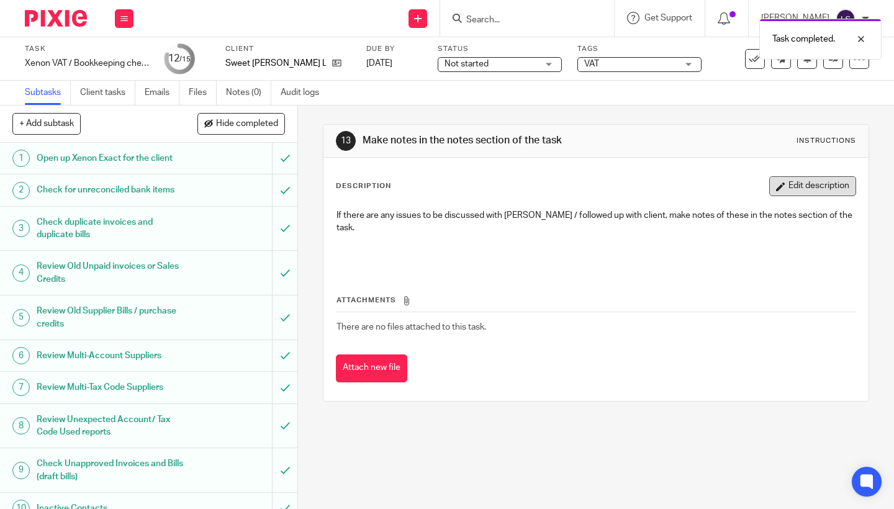
click at [795, 194] on button "Edit description" at bounding box center [812, 186] width 87 height 20
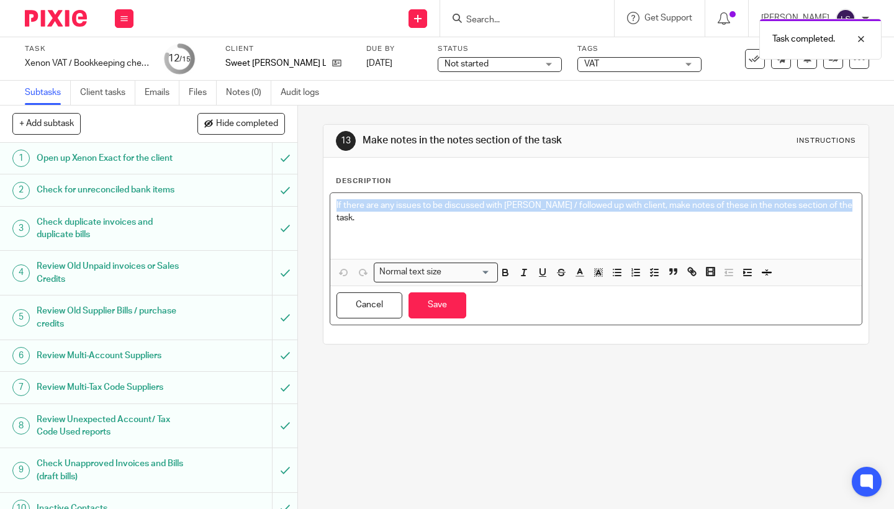
drag, startPoint x: 835, startPoint y: 205, endPoint x: 390, endPoint y: 179, distance: 445.7
click at [390, 179] on div "Description If there are any issues to be discussed with Gillian / followed up …" at bounding box center [596, 250] width 520 height 149
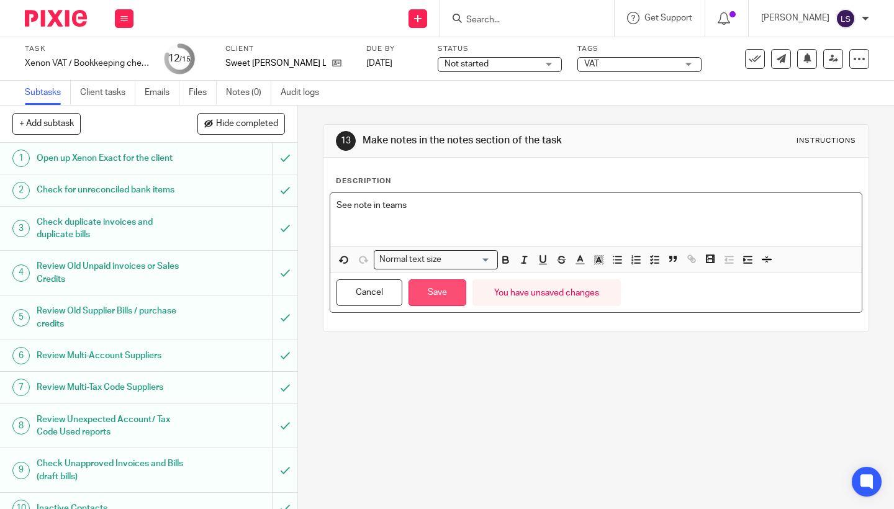
click at [445, 295] on button "Save" at bounding box center [437, 292] width 58 height 27
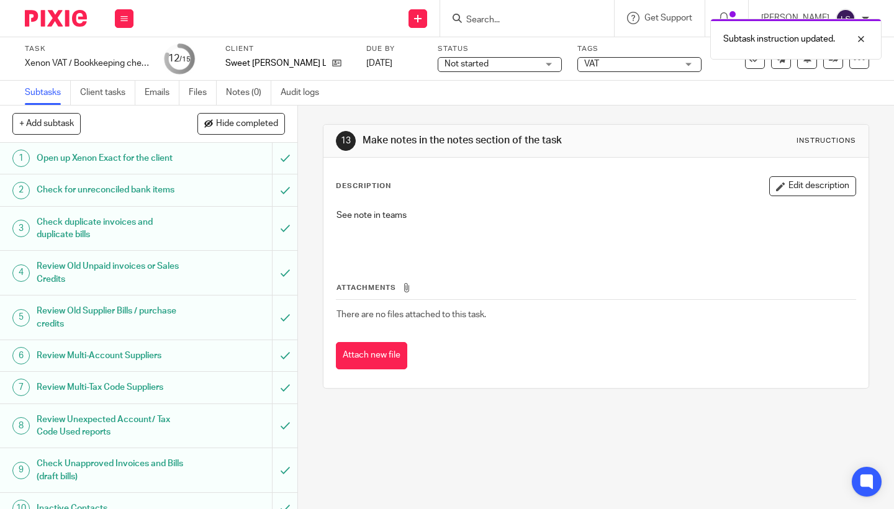
click at [516, 63] on span "Not started" at bounding box center [490, 64] width 93 height 13
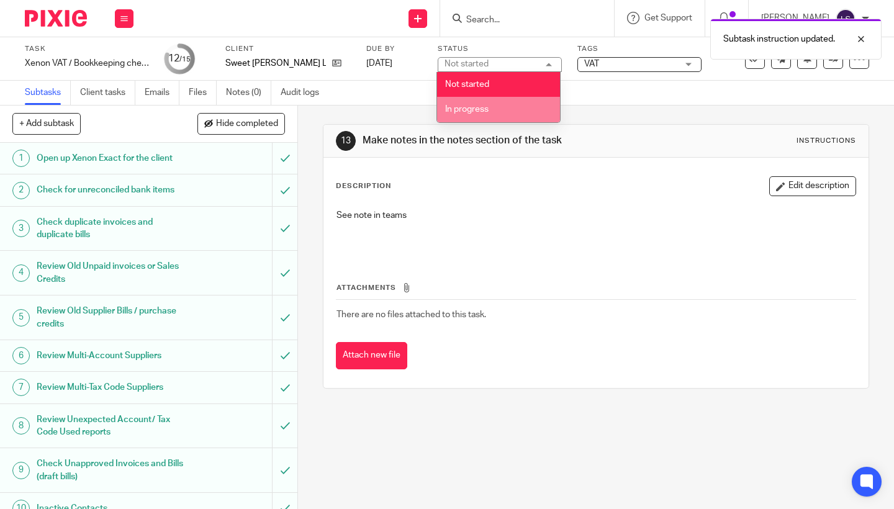
click at [500, 110] on li "In progress" at bounding box center [498, 109] width 123 height 25
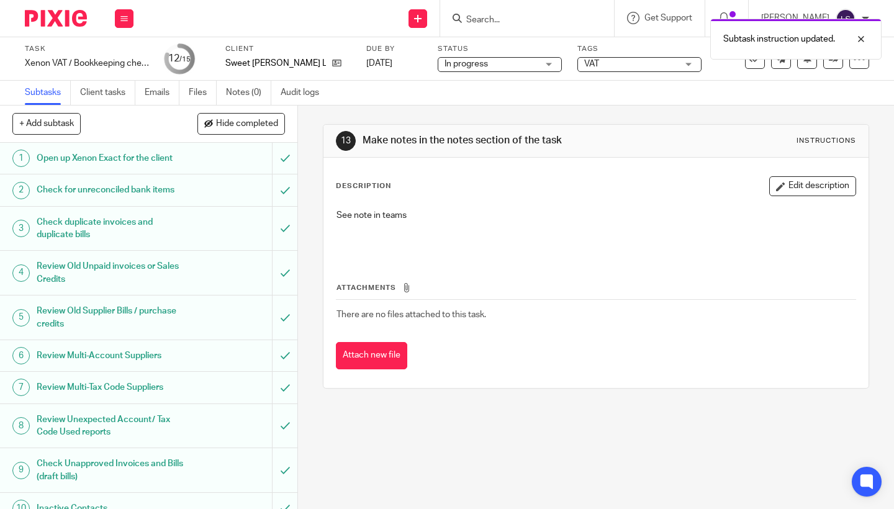
click at [614, 59] on div "Subtask instruction updated." at bounding box center [664, 35] width 434 height 47
click at [617, 63] on span "VAT" at bounding box center [630, 64] width 93 height 13
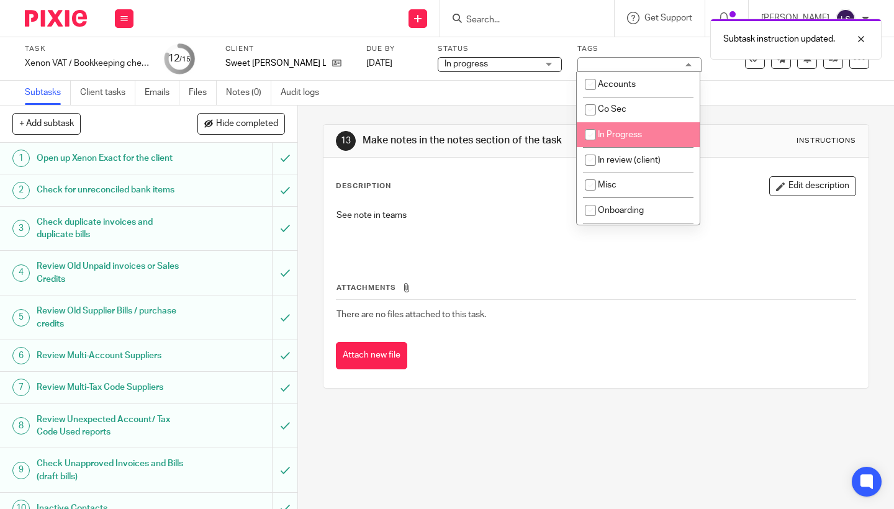
click at [615, 127] on li "In Progress" at bounding box center [638, 134] width 123 height 25
checkbox input "true"
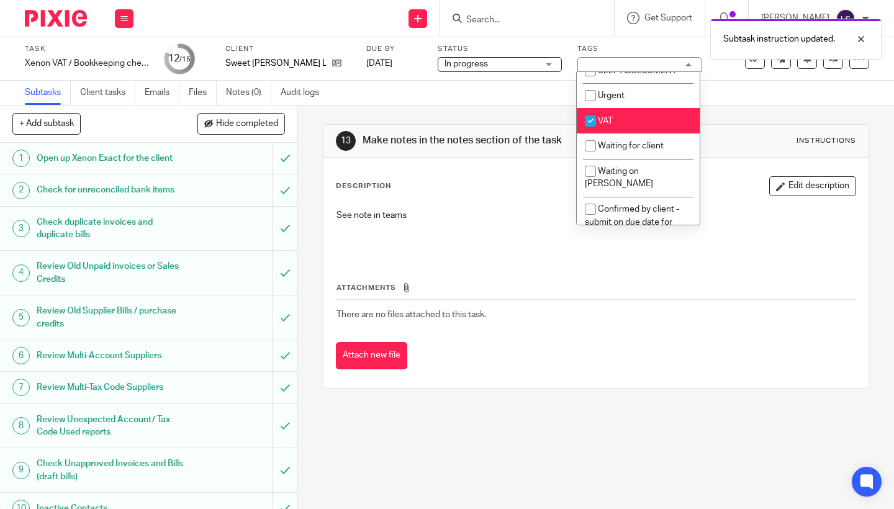
scroll to position [290, 0]
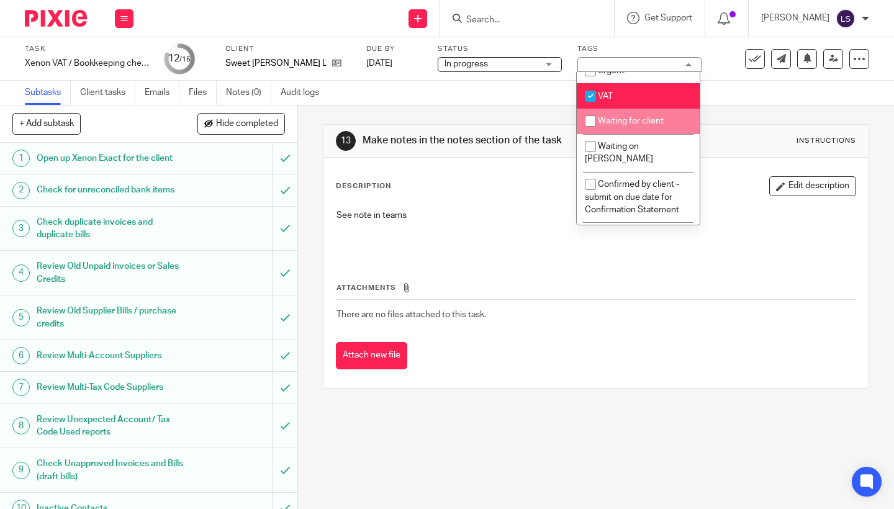
click at [623, 125] on span "Waiting for client" at bounding box center [631, 121] width 66 height 9
checkbox input "true"
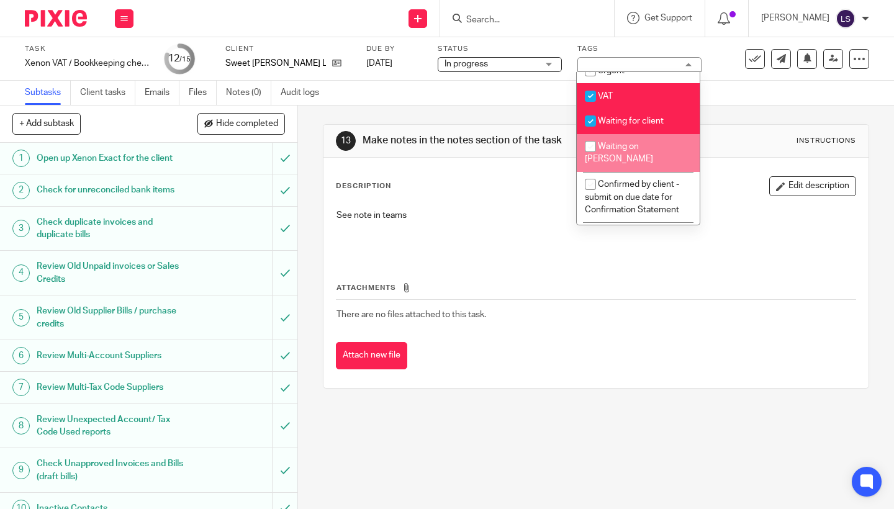
click at [619, 146] on li "Waiting on [PERSON_NAME]" at bounding box center [638, 153] width 123 height 38
checkbox input "true"
click at [483, 191] on div "Description Edit description" at bounding box center [596, 186] width 520 height 20
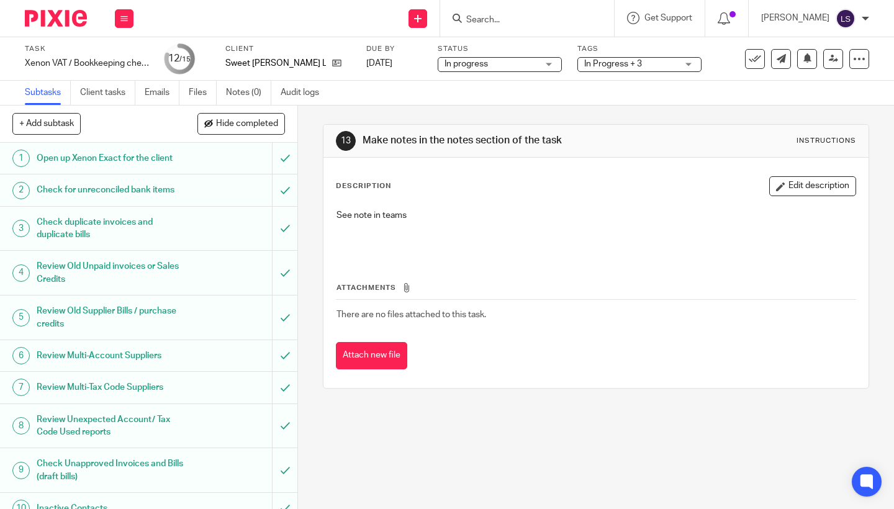
click at [62, 21] on img at bounding box center [56, 18] width 62 height 17
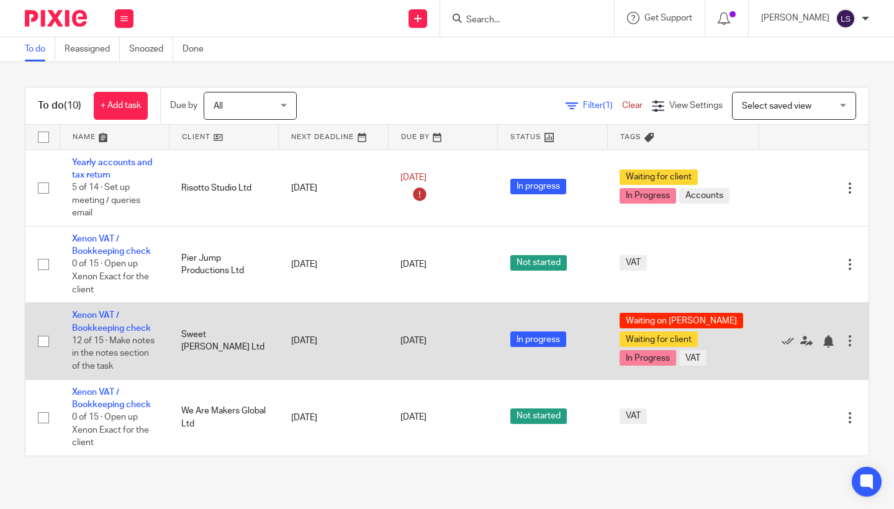
click at [301, 351] on td "[DATE]" at bounding box center [333, 341] width 109 height 76
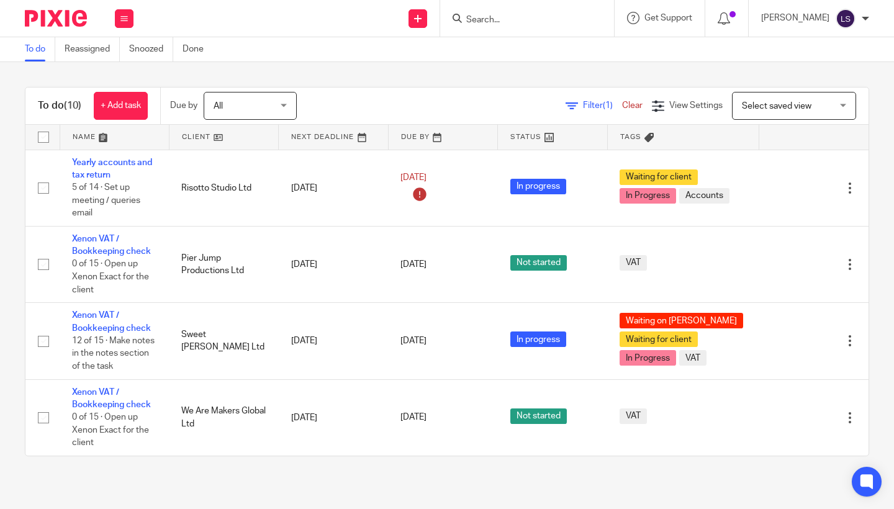
click at [73, 14] on img at bounding box center [56, 18] width 62 height 17
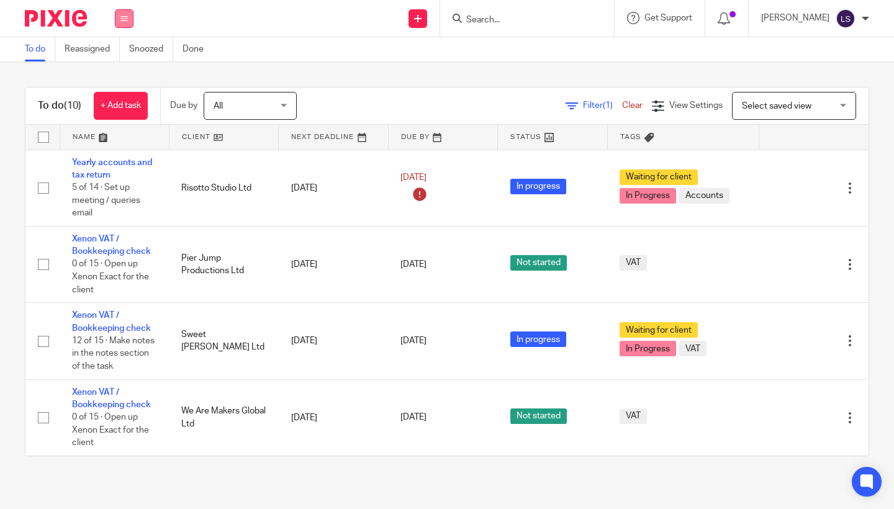
click at [122, 13] on button at bounding box center [124, 18] width 19 height 19
click at [112, 74] on link "Email" at bounding box center [117, 75] width 20 height 9
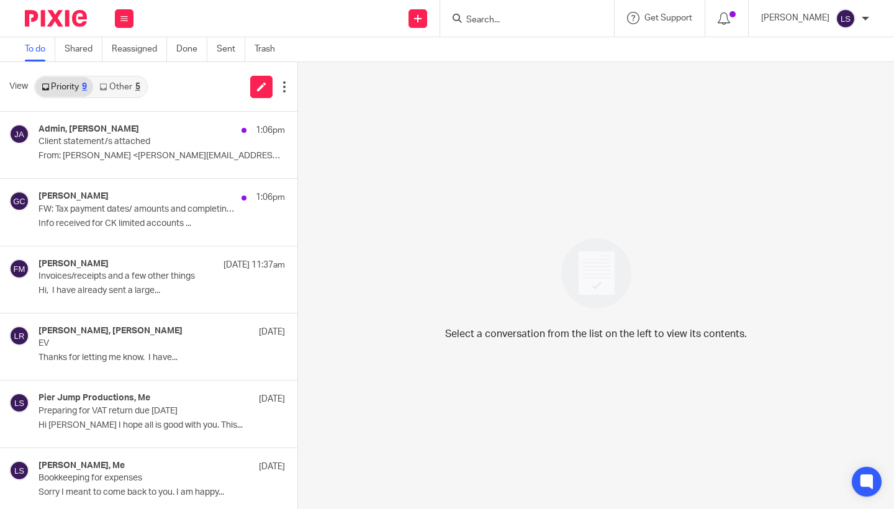
click at [131, 85] on link "Other 5" at bounding box center [119, 87] width 53 height 20
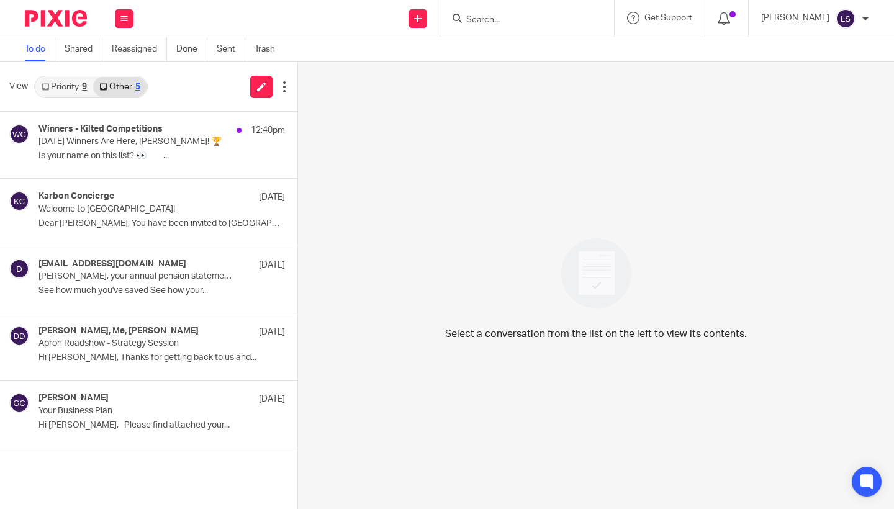
click at [89, 83] on link "Priority 9" at bounding box center [64, 87] width 58 height 20
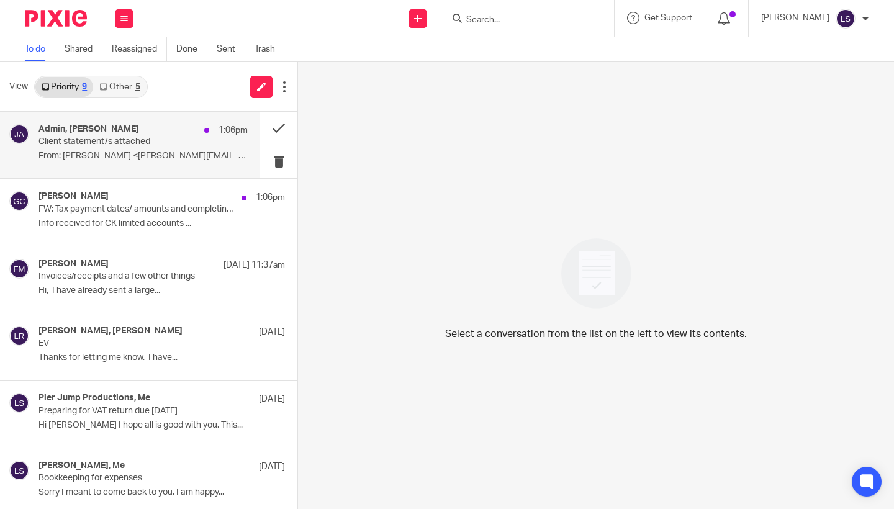
click at [97, 141] on p "Client statement/s attached" at bounding box center [122, 142] width 168 height 11
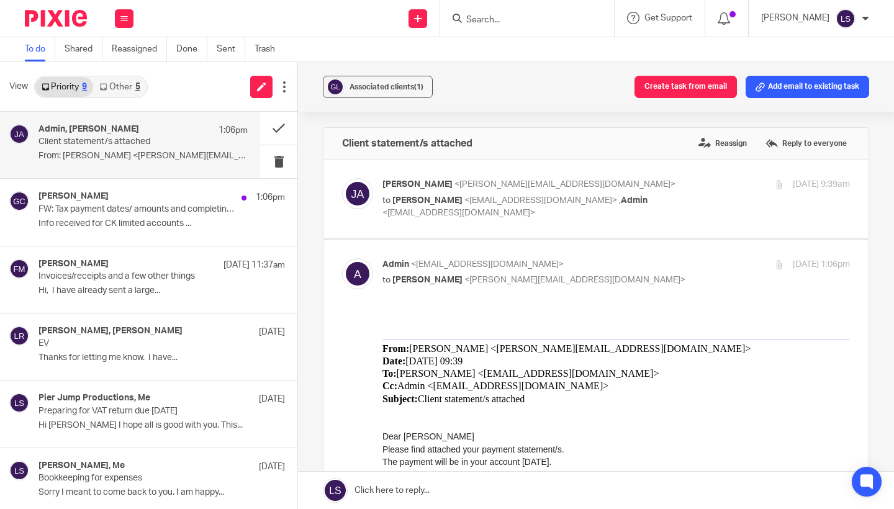
click at [342, 258] on input "checkbox" at bounding box center [341, 258] width 1 height 1
checkbox input "false"
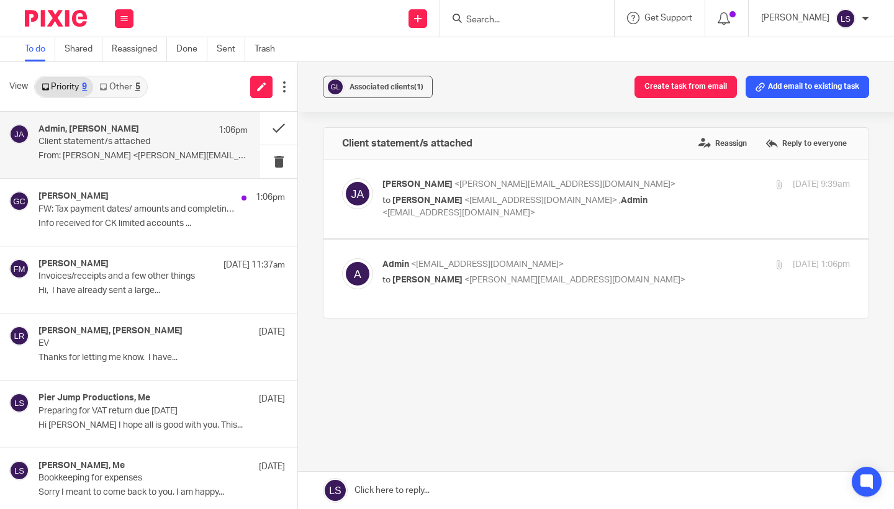
click at [665, 196] on p "to Gary Lamont <garylamont2@yahoo.co.uk> , Admin <admin@fearlessfinancials.co.u…" at bounding box center [538, 206] width 312 height 25
checkbox input "true"
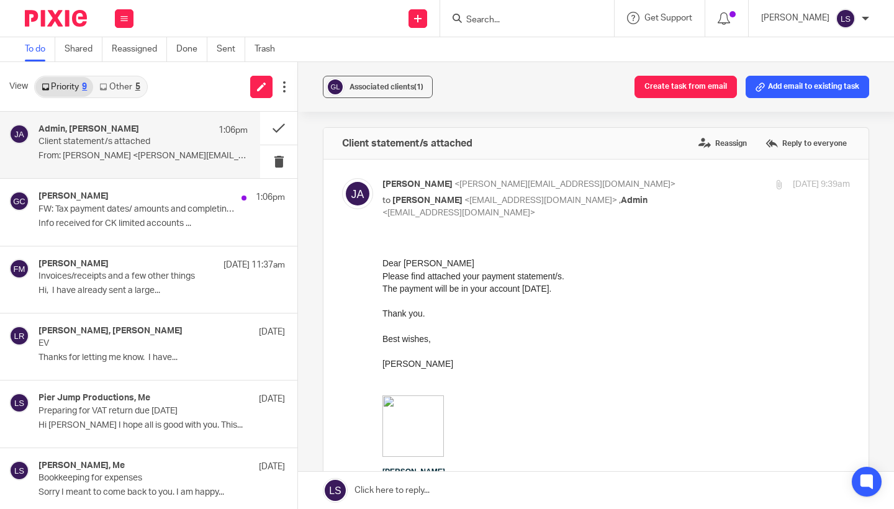
click at [613, 378] on p "Best wishes, Jane" at bounding box center [615, 363] width 467 height 63
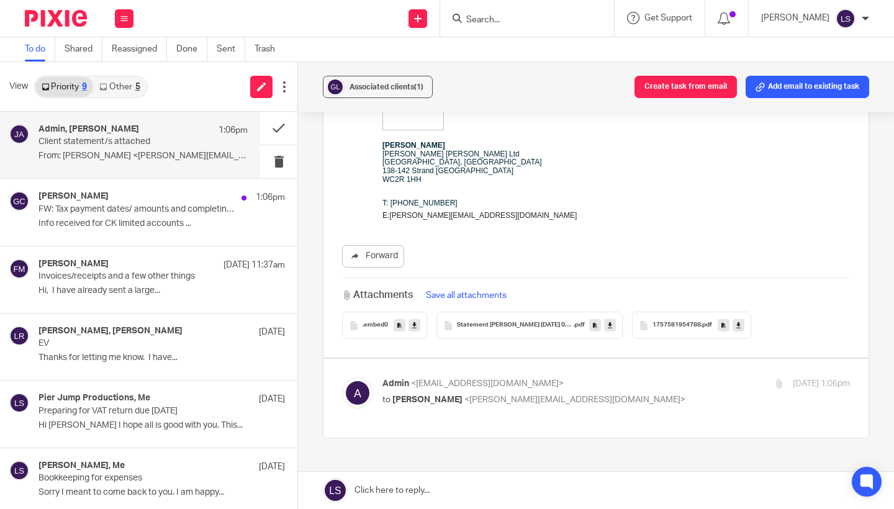
scroll to position [337, 0]
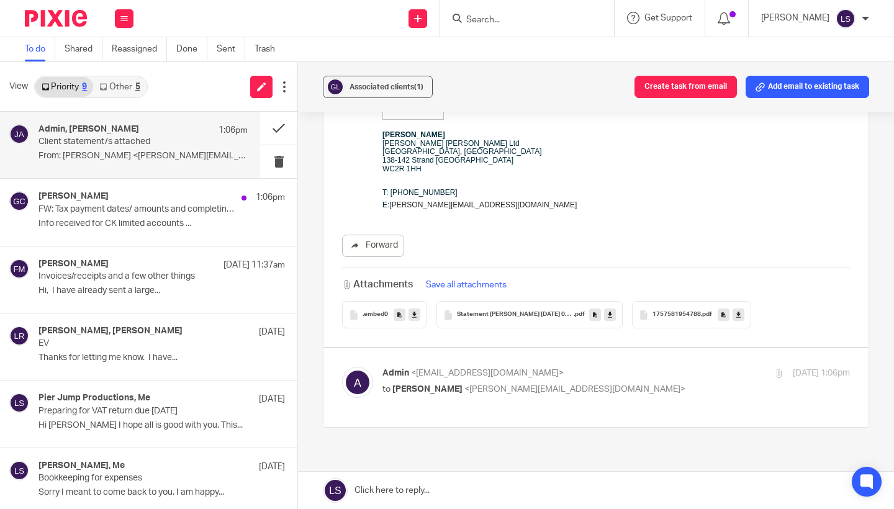
click at [496, 315] on span "Statement Gary Lamont 12 09 2025 09-38-54" at bounding box center [515, 314] width 117 height 7
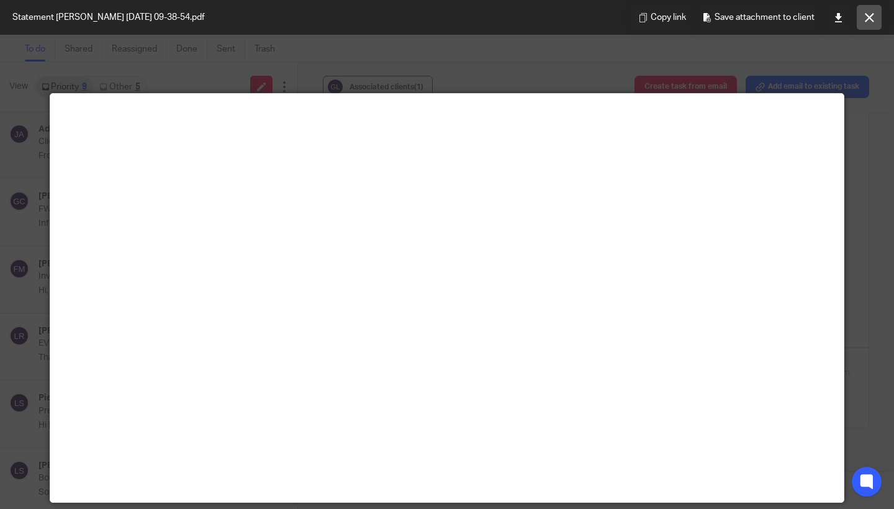
click at [869, 20] on icon at bounding box center [868, 17] width 9 height 9
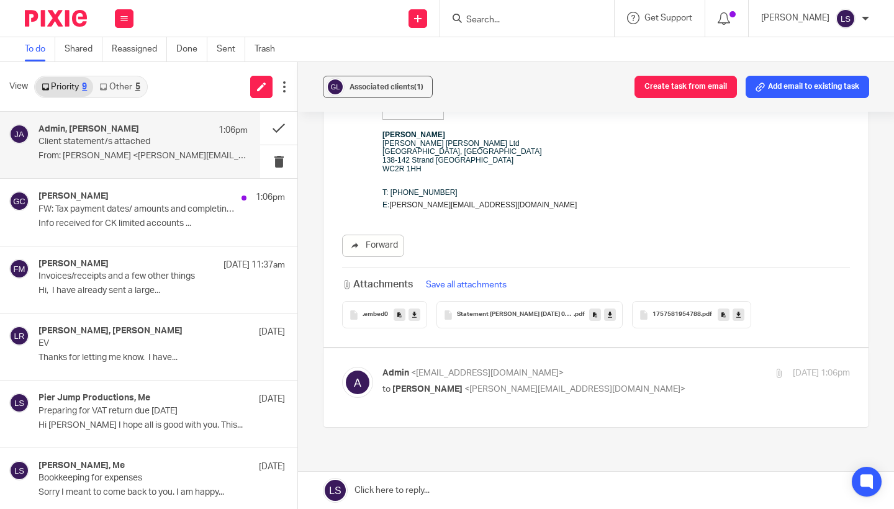
click at [673, 309] on div "1757581954788 .pdf" at bounding box center [691, 314] width 119 height 27
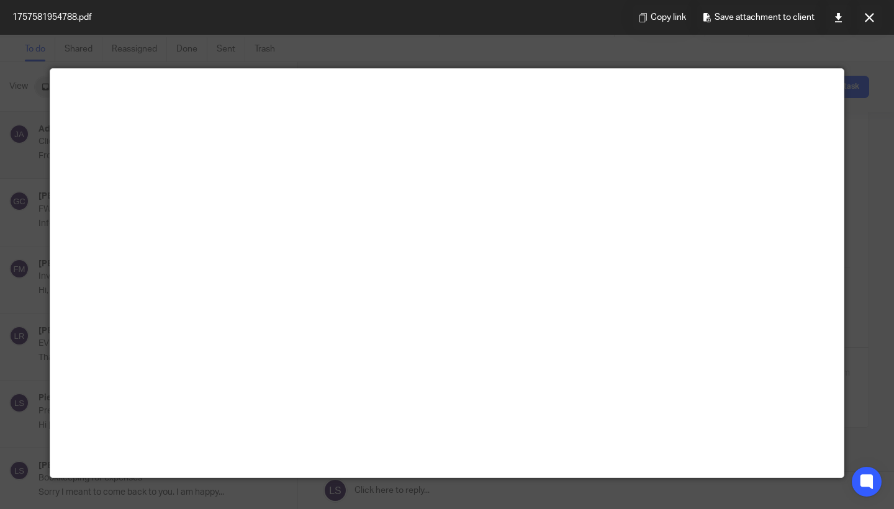
scroll to position [50, 0]
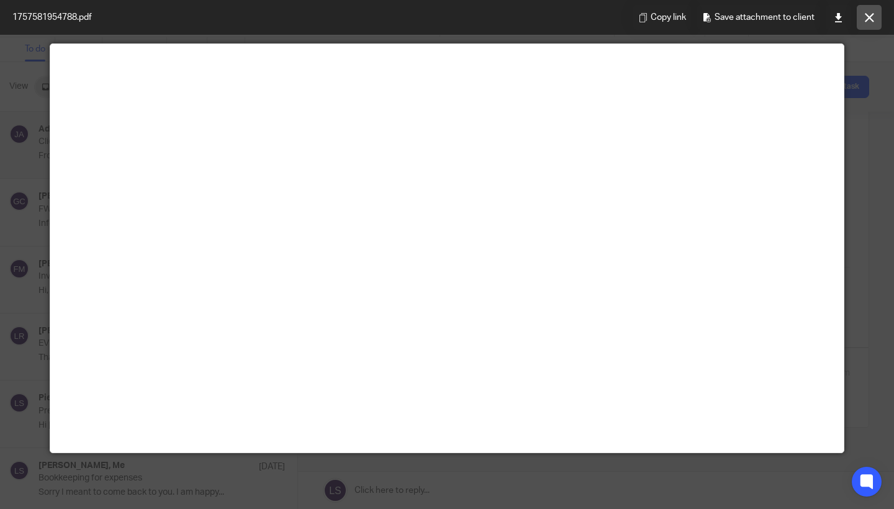
click at [871, 24] on button at bounding box center [868, 17] width 25 height 25
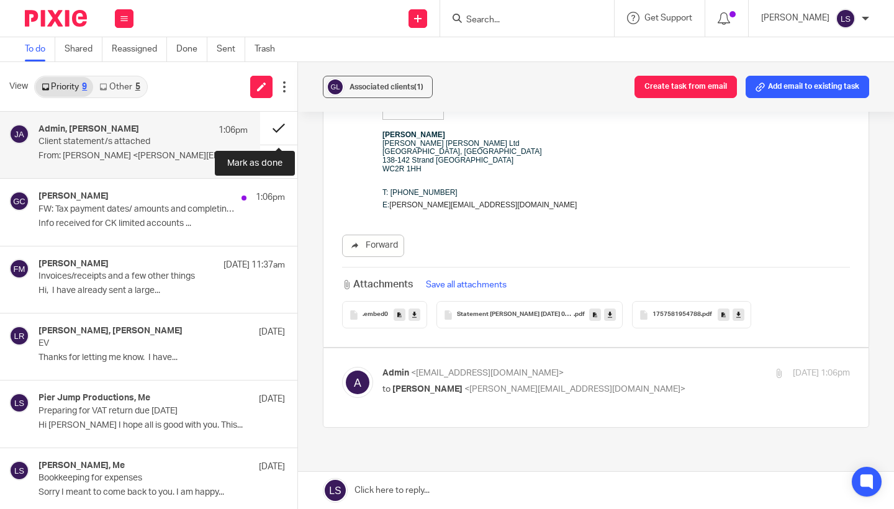
click at [268, 120] on button at bounding box center [278, 128] width 37 height 33
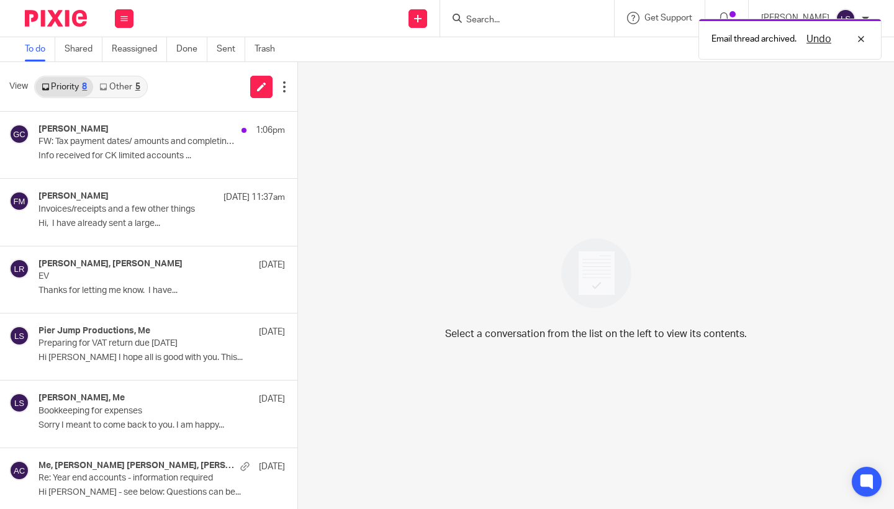
click at [138, 83] on div "5" at bounding box center [137, 87] width 5 height 9
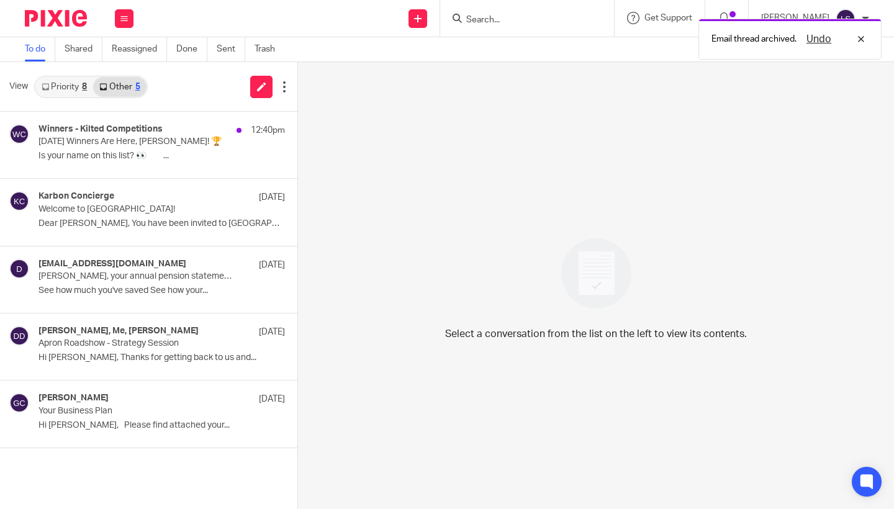
click at [76, 78] on link "Priority 8" at bounding box center [64, 87] width 58 height 20
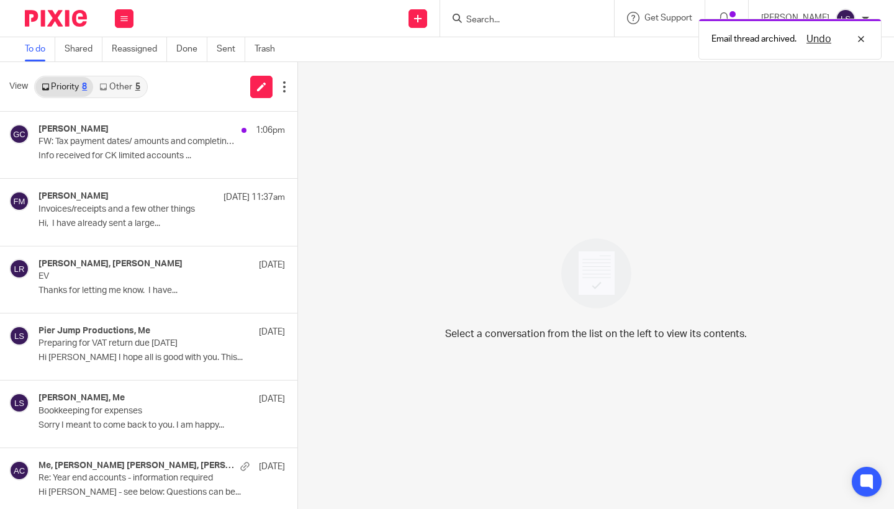
click at [118, 78] on link "Other 5" at bounding box center [119, 87] width 53 height 20
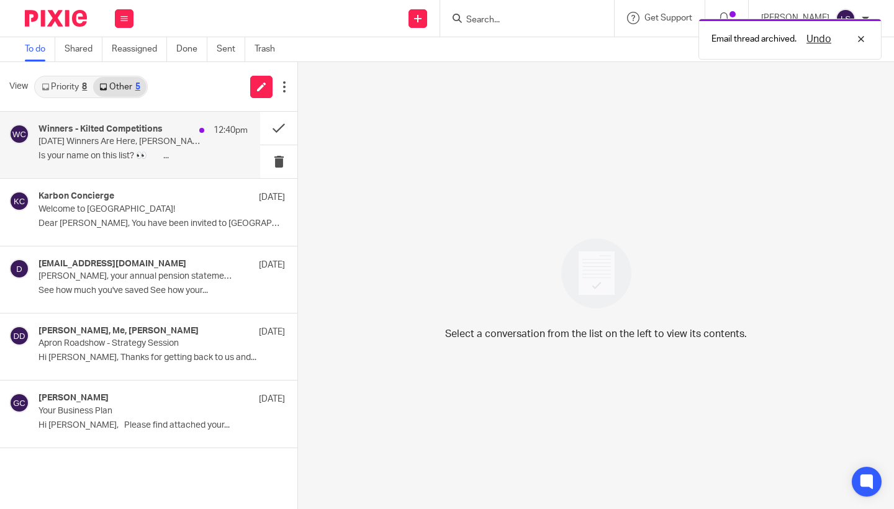
click at [108, 143] on p "Sunday's Winners Are Here, Lauren! 🏆" at bounding box center [122, 142] width 168 height 11
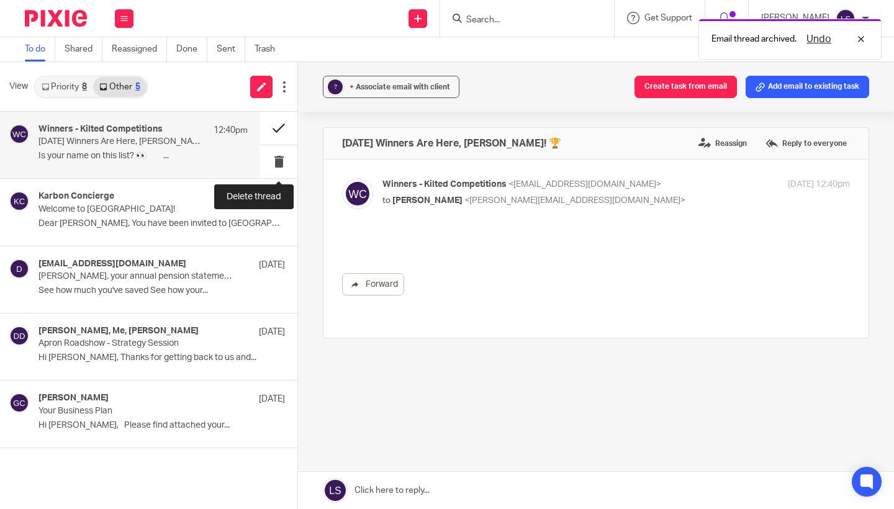
scroll to position [0, 0]
click at [278, 127] on button at bounding box center [278, 128] width 37 height 33
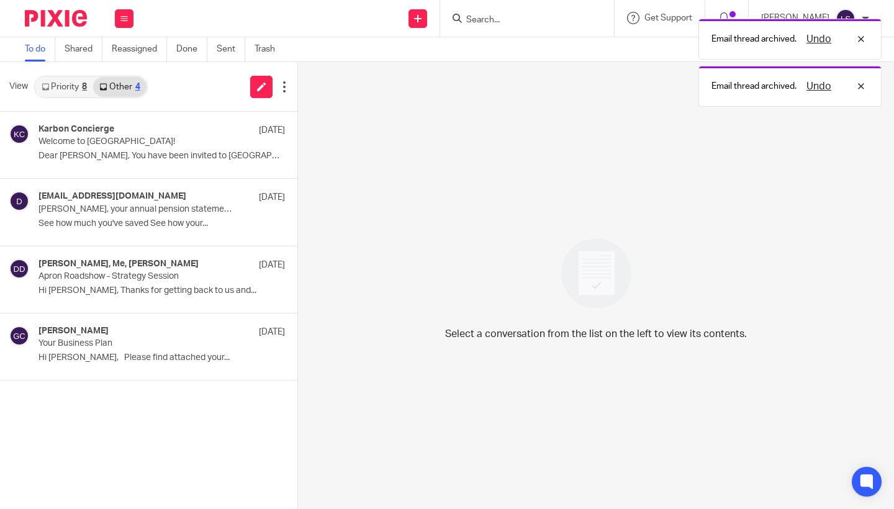
click at [80, 83] on link "Priority 8" at bounding box center [64, 87] width 58 height 20
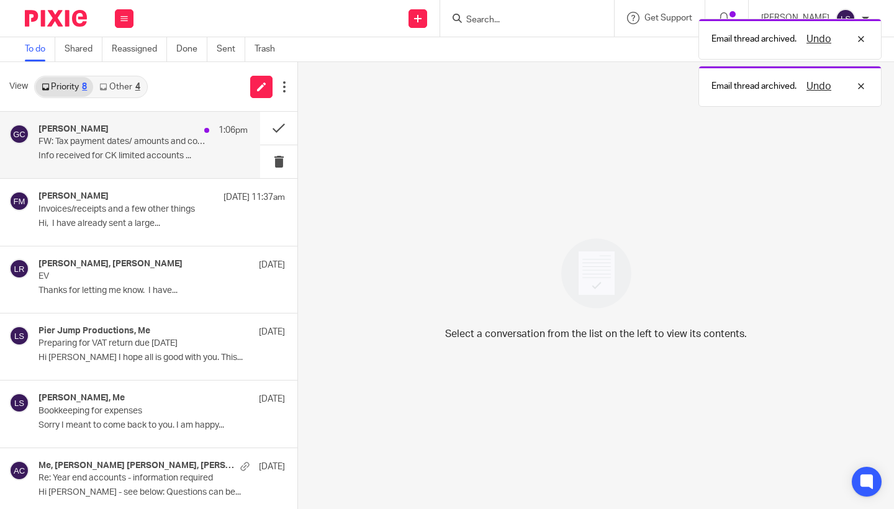
click at [84, 136] on div "Gillian Caughey 1:06pm" at bounding box center [142, 130] width 209 height 12
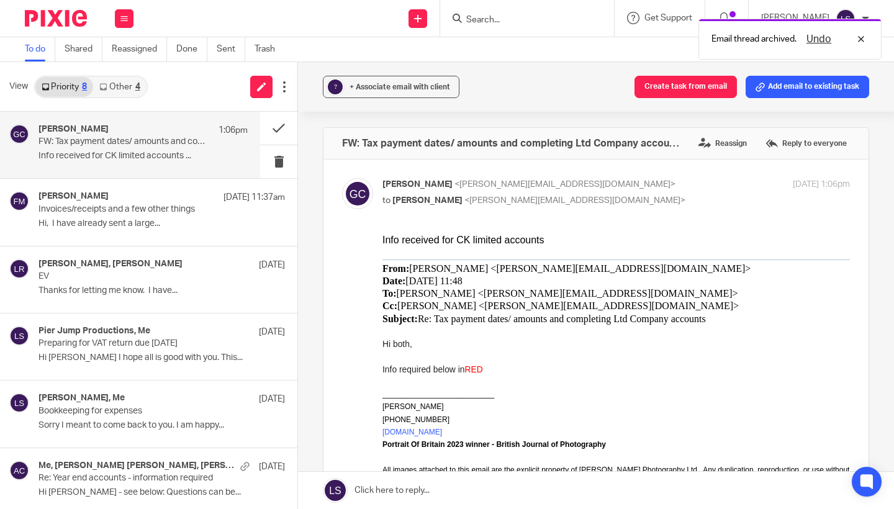
click at [594, 375] on div at bounding box center [615, 381] width 467 height 12
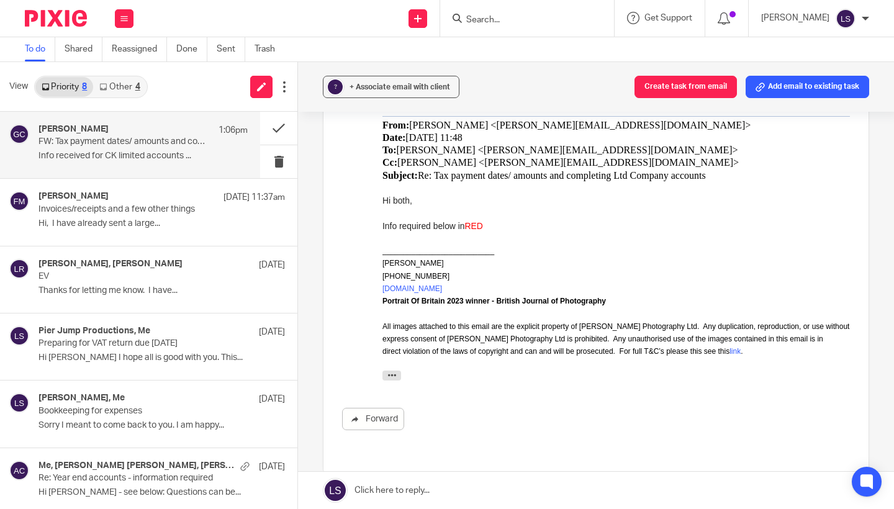
scroll to position [143, 0]
click at [394, 365] on div at bounding box center [615, 365] width 467 height 12
click at [390, 371] on icon "button" at bounding box center [391, 375] width 9 height 9
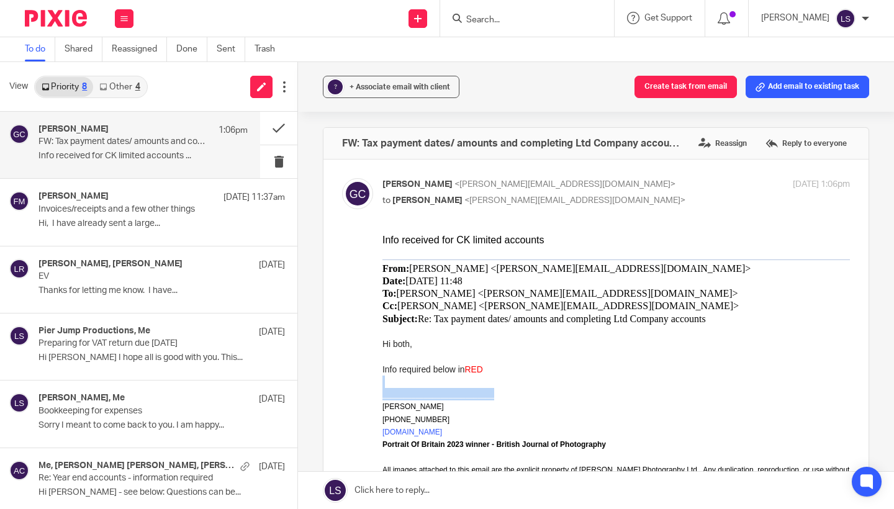
scroll to position [0, 0]
click at [641, 182] on p "Gillian Caughey <gillian@fearlessfinancials.co.uk>" at bounding box center [538, 184] width 312 height 13
checkbox input "false"
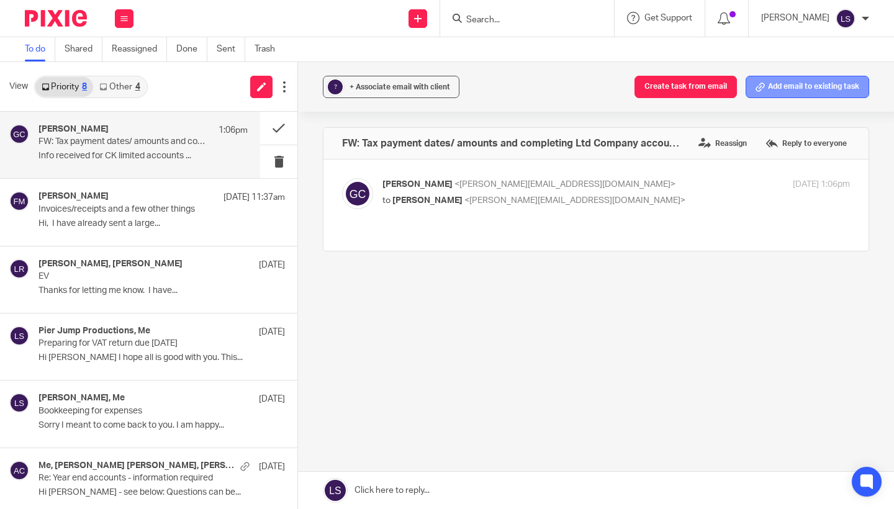
click at [802, 87] on button "Add email to existing task" at bounding box center [806, 87] width 123 height 22
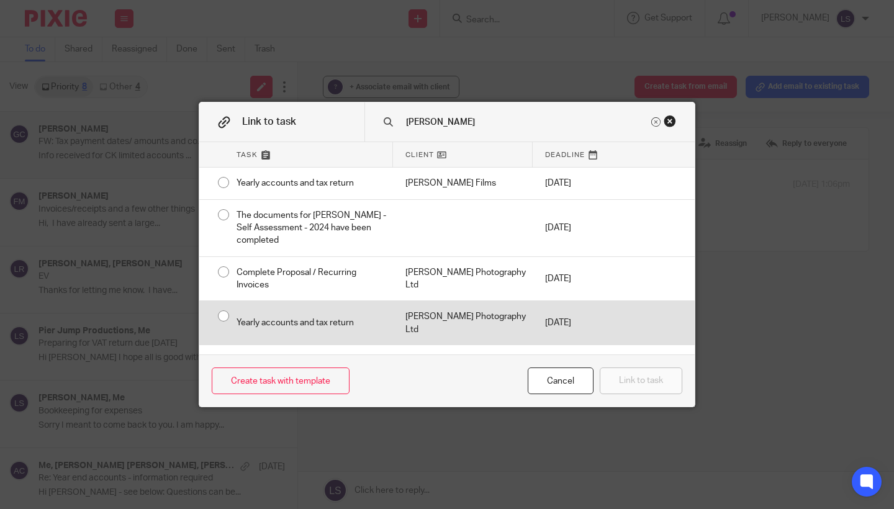
type input "chris"
click at [223, 315] on input "radio" at bounding box center [224, 316] width 24 height 24
radio input "false"
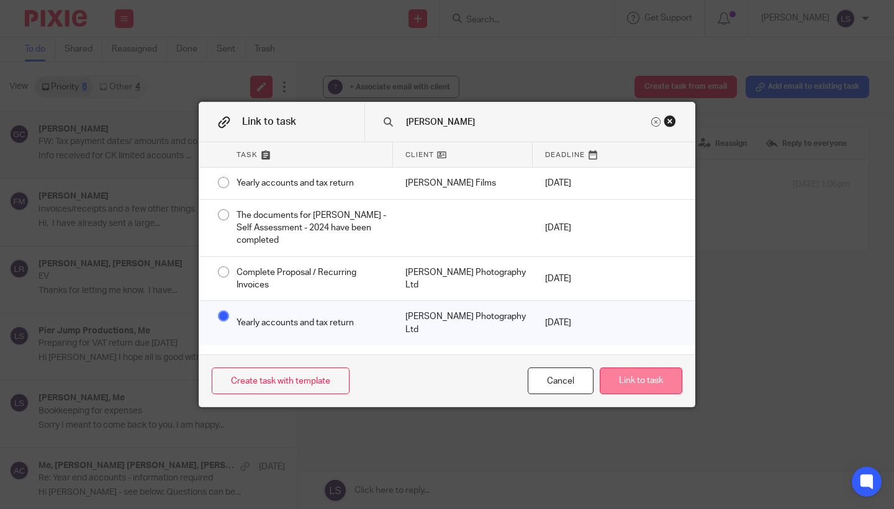
click at [629, 382] on button "Link to task" at bounding box center [640, 380] width 83 height 27
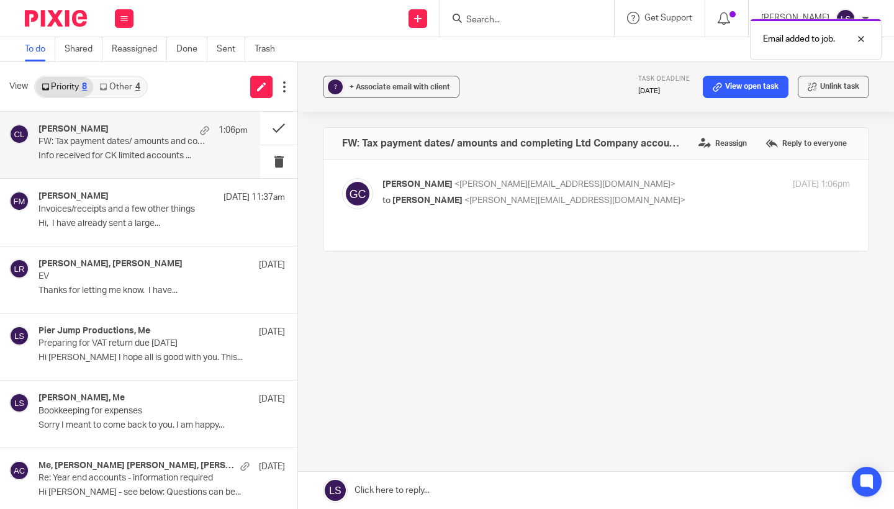
click at [634, 168] on label at bounding box center [595, 204] width 545 height 91
click at [342, 177] on input "checkbox" at bounding box center [341, 177] width 1 height 1
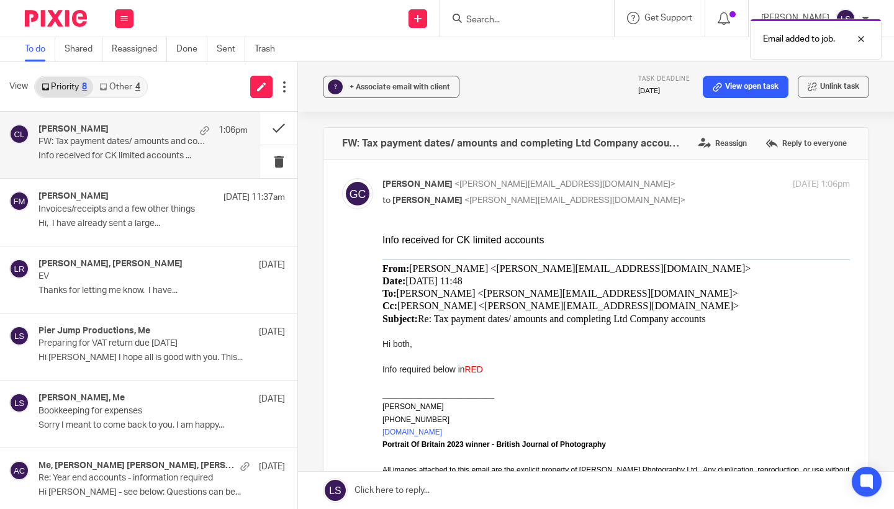
click at [603, 197] on p "to Lauren Simmons <lauren@fearlessfinancials.co.uk>" at bounding box center [538, 200] width 312 height 13
checkbox input "false"
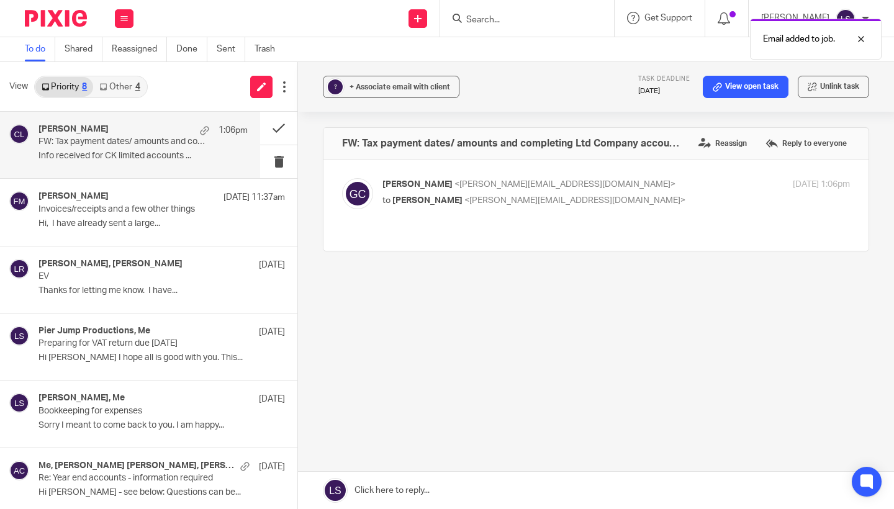
click at [416, 491] on link at bounding box center [596, 490] width 596 height 37
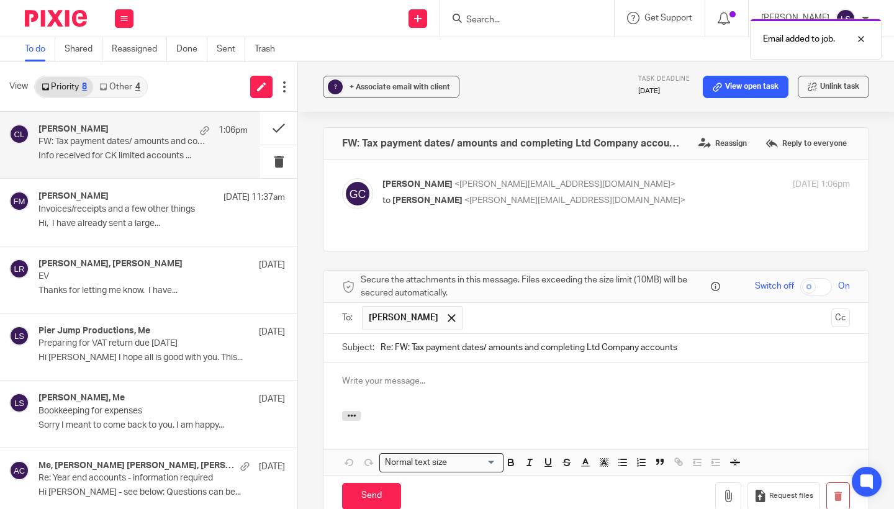
scroll to position [117, 0]
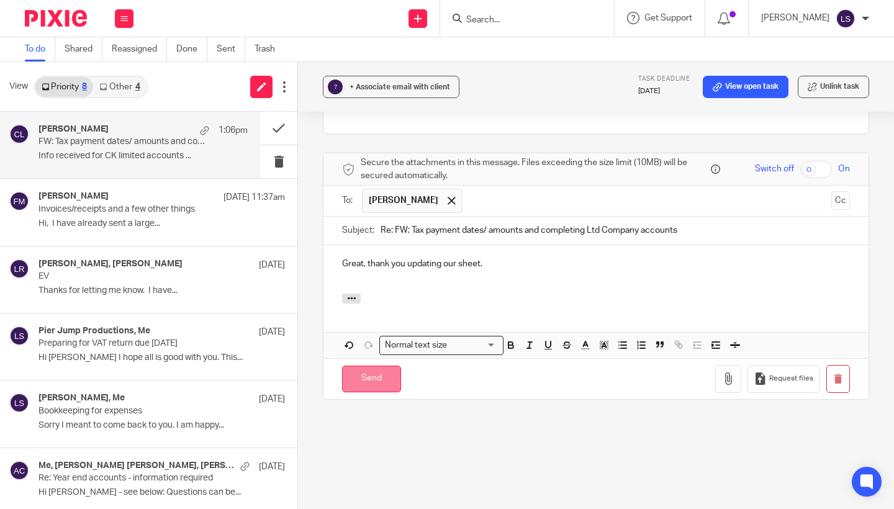
click at [385, 370] on input "Send" at bounding box center [371, 379] width 59 height 27
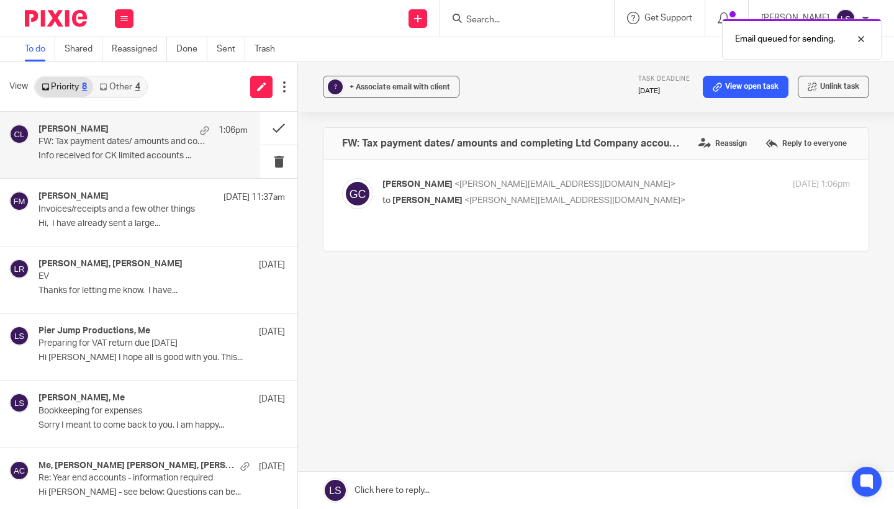
scroll to position [0, 0]
click at [617, 186] on p "Gillian Caughey <gillian@fearlessfinancials.co.uk>" at bounding box center [538, 184] width 312 height 13
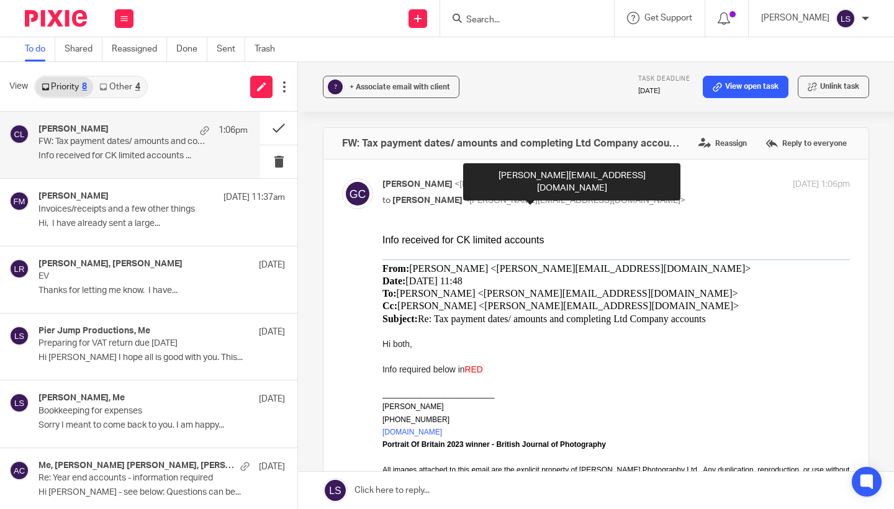
click at [596, 198] on span "<lauren@fearlessfinancials.co.uk>" at bounding box center [574, 200] width 221 height 9
checkbox input "false"
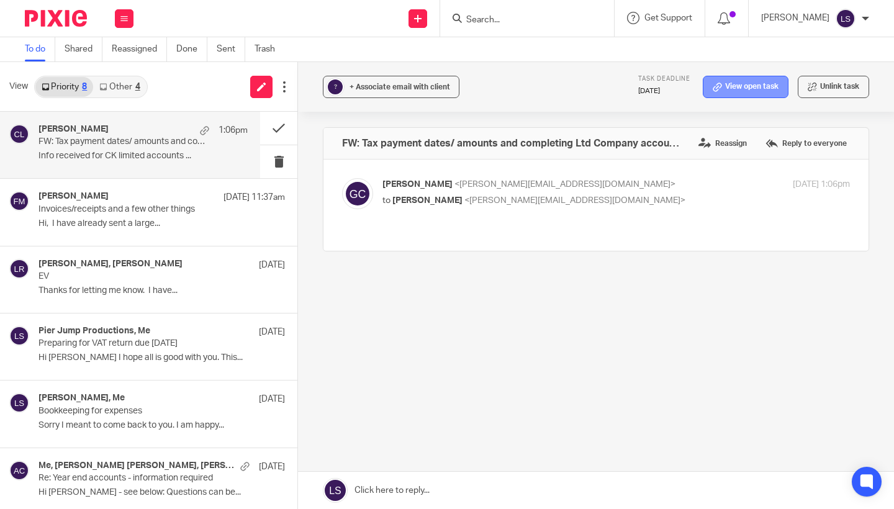
click at [745, 82] on link "View open task" at bounding box center [746, 87] width 86 height 22
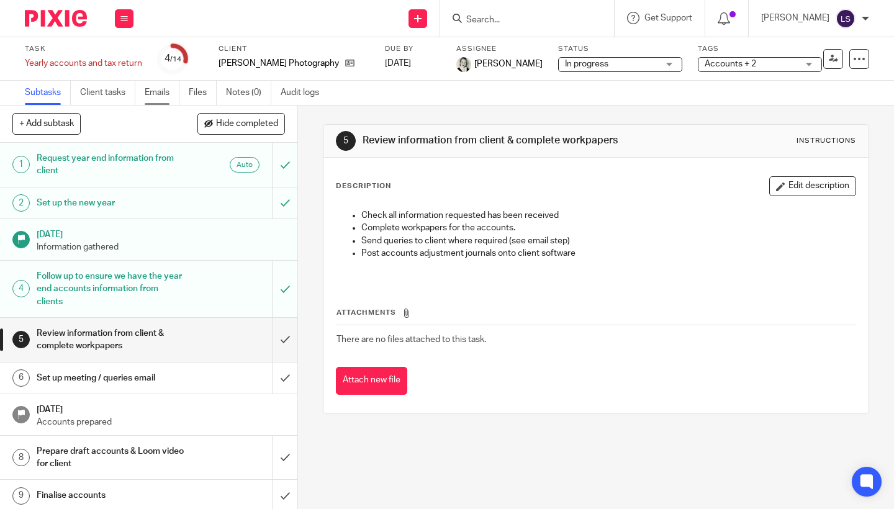
click at [163, 93] on link "Emails" at bounding box center [162, 93] width 35 height 24
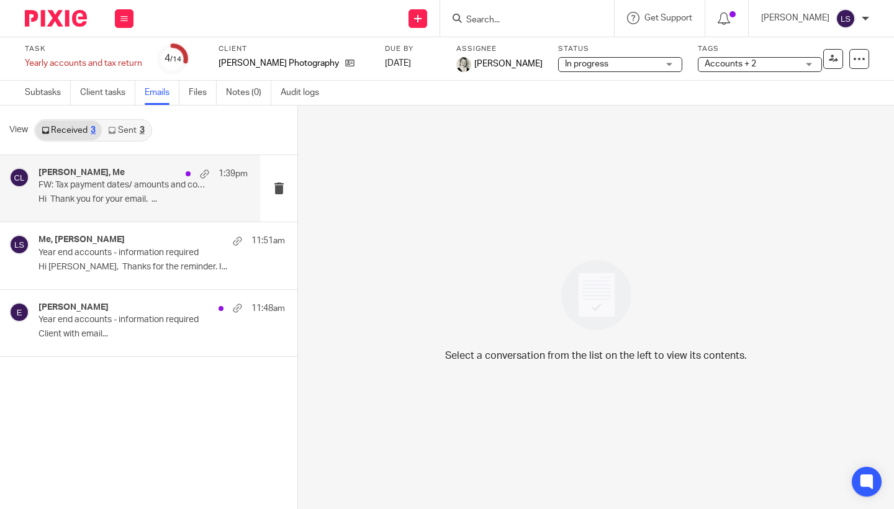
click at [124, 184] on p "FW: Tax payment dates/ amounts and completing Ltd Company accounts" at bounding box center [122, 185] width 168 height 11
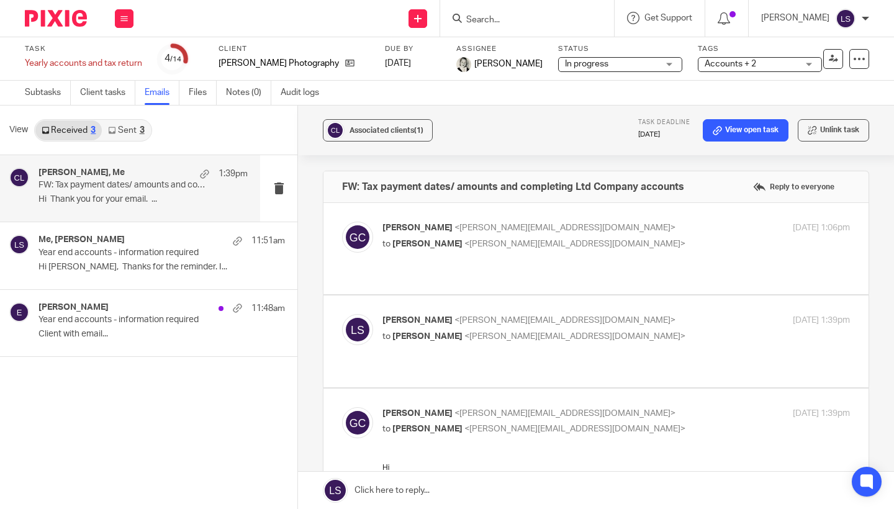
click at [621, 413] on p "[PERSON_NAME] <[PERSON_NAME][EMAIL_ADDRESS][DOMAIN_NAME]>" at bounding box center [538, 413] width 312 height 13
click at [614, 414] on p "[PERSON_NAME] <[PERSON_NAME][EMAIL_ADDRESS][DOMAIN_NAME]>" at bounding box center [538, 413] width 312 height 13
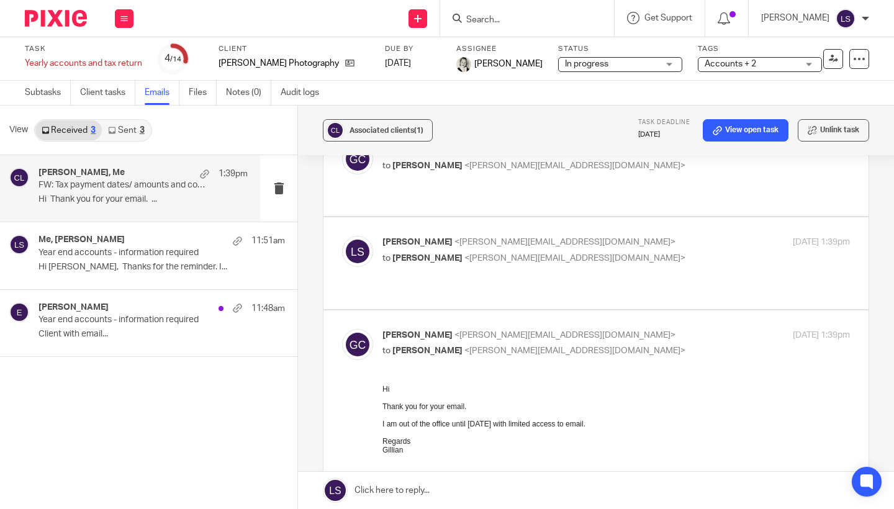
scroll to position [78, 0]
click at [622, 347] on p "to [PERSON_NAME] <[PERSON_NAME][EMAIL_ADDRESS][DOMAIN_NAME]>" at bounding box center [538, 351] width 312 height 13
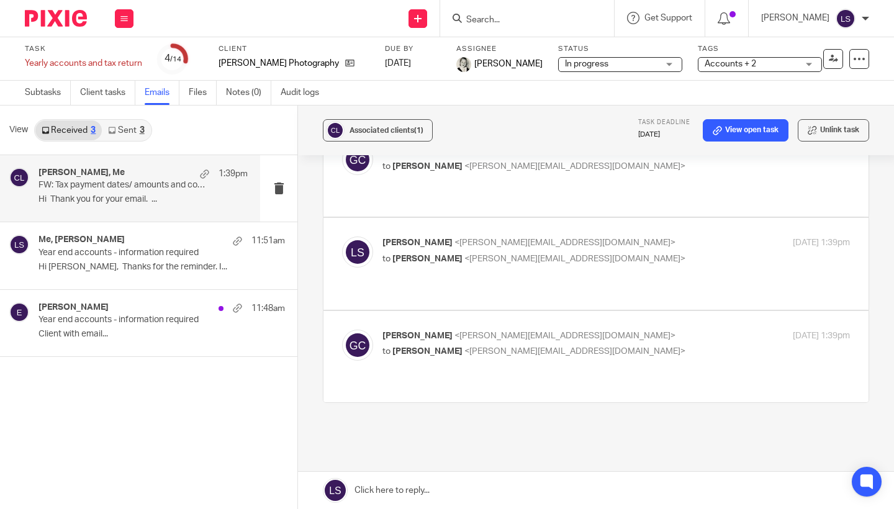
click at [616, 348] on p "to [PERSON_NAME] <[PERSON_NAME][EMAIL_ADDRESS][DOMAIN_NAME]>" at bounding box center [538, 351] width 312 height 13
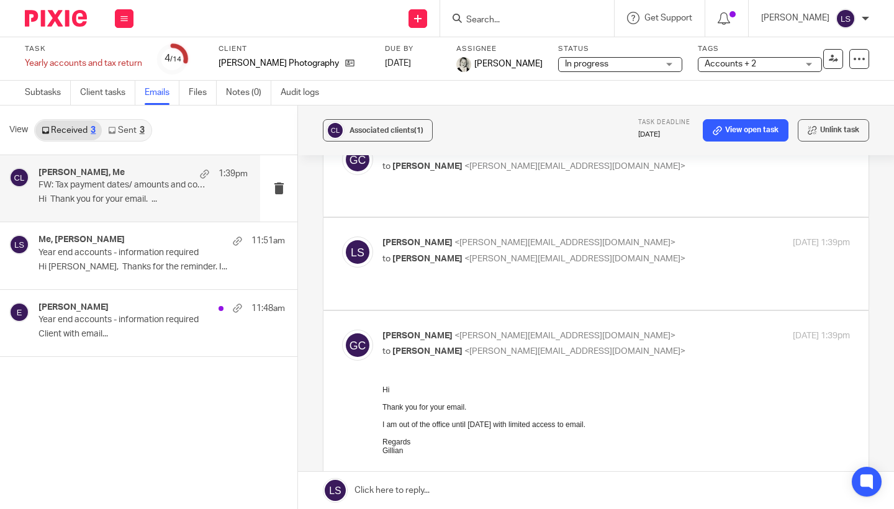
scroll to position [0, 0]
click at [616, 348] on p "to Lauren Simmons <lauren@fearlessfinancials.co.uk>" at bounding box center [538, 351] width 312 height 13
checkbox input "false"
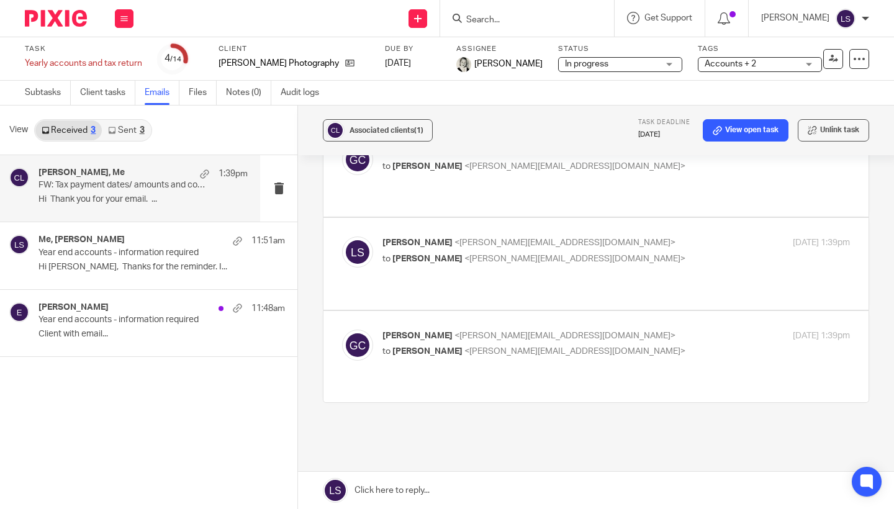
click at [627, 249] on div "Lauren Simmons <lauren@fearlessfinancials.co.uk> to Gillian Caughey <gillian@fe…" at bounding box center [538, 250] width 312 height 29
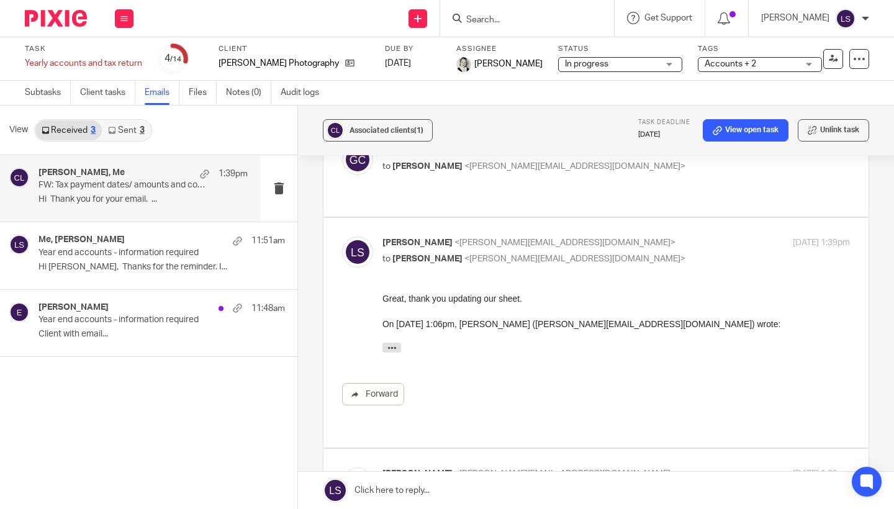
click at [627, 249] on div "Lauren Simmons <lauren@fearlessfinancials.co.uk> to Gillian Caughey <gillian@fe…" at bounding box center [538, 250] width 312 height 29
checkbox input "false"
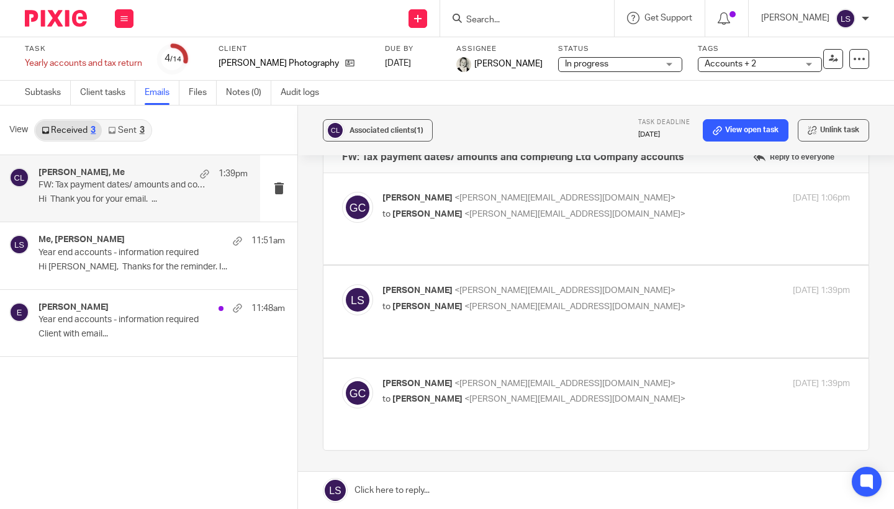
scroll to position [26, 0]
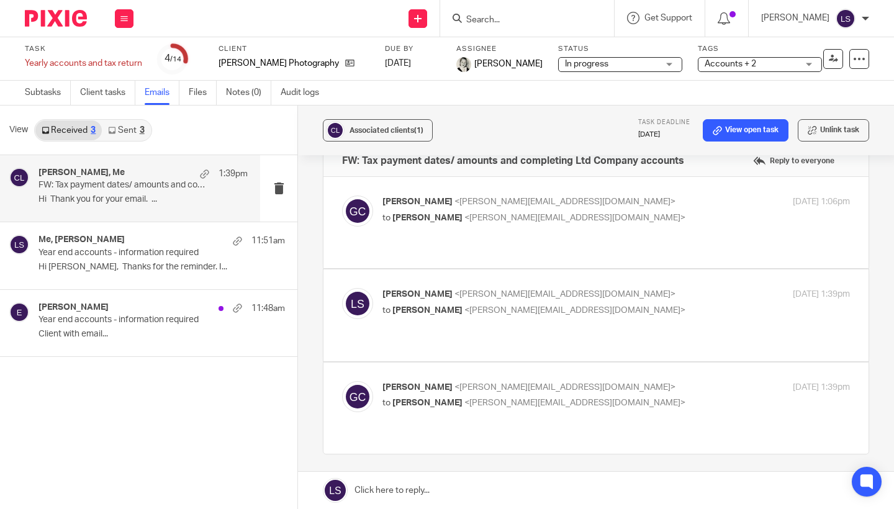
click at [645, 203] on p "Gillian Caughey <gillian@fearlessfinancials.co.uk>" at bounding box center [538, 201] width 312 height 13
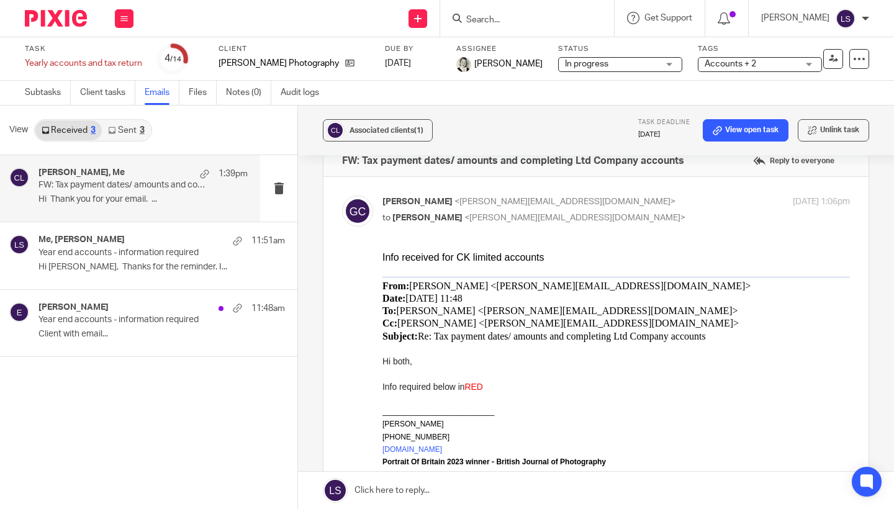
scroll to position [0, 0]
click at [645, 203] on p "Gillian Caughey <gillian@fearlessfinancials.co.uk>" at bounding box center [538, 201] width 312 height 13
checkbox input "false"
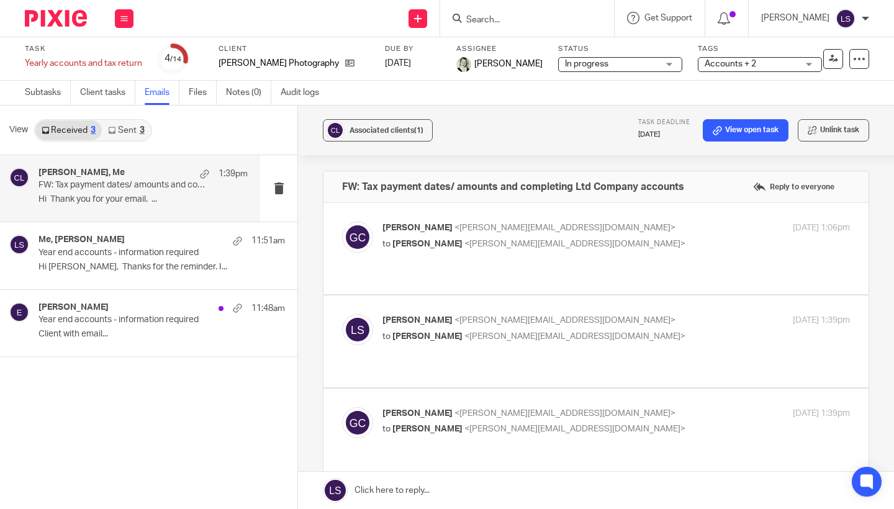
click at [76, 28] on div at bounding box center [51, 18] width 102 height 37
click at [71, 21] on img at bounding box center [56, 18] width 62 height 17
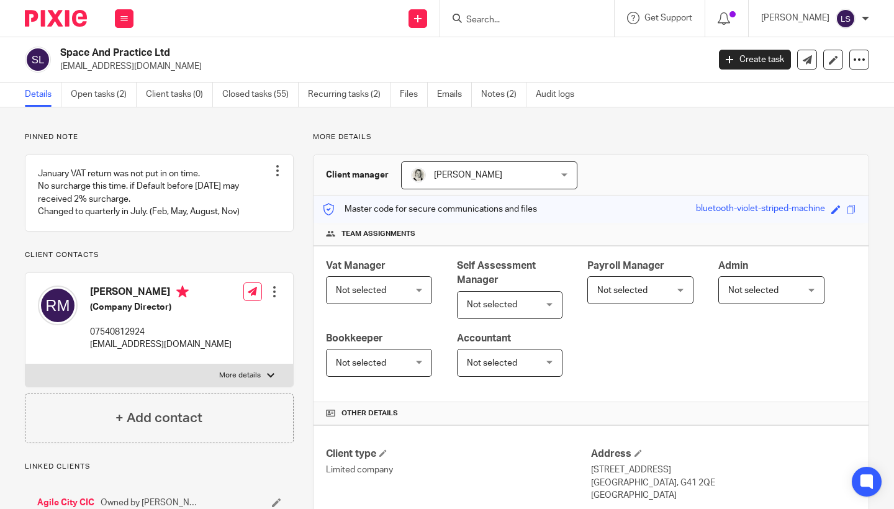
scroll to position [468, 0]
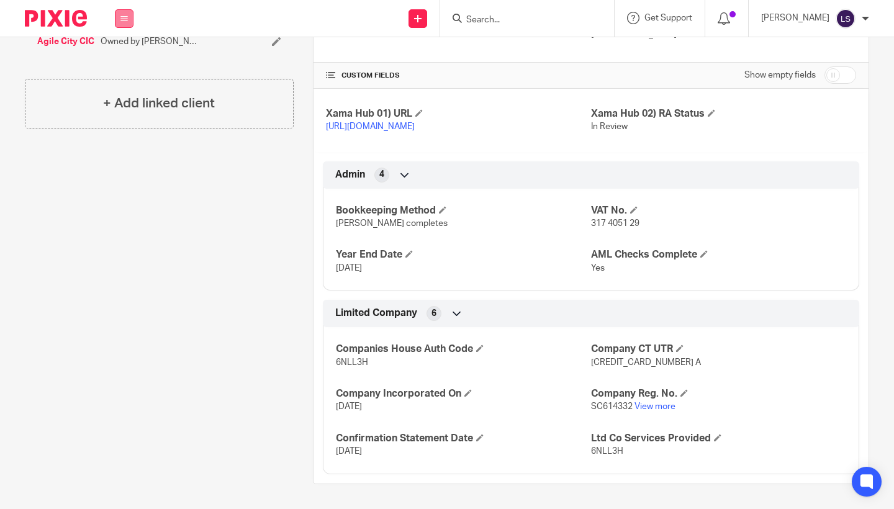
click at [115, 19] on button at bounding box center [124, 18] width 19 height 19
click at [118, 73] on link "Email" at bounding box center [117, 75] width 20 height 9
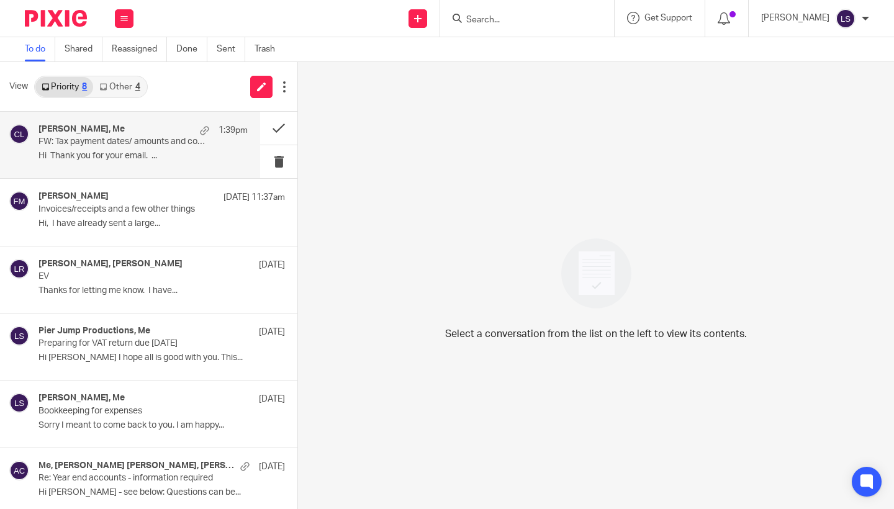
click at [112, 146] on p "FW: Tax payment dates/ amounts and completing Ltd Company accounts" at bounding box center [122, 142] width 168 height 11
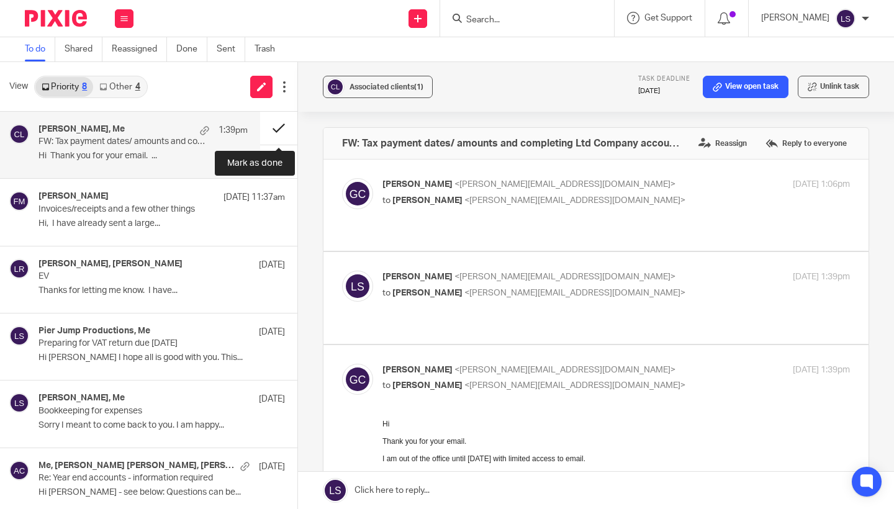
click at [292, 126] on button at bounding box center [278, 128] width 37 height 33
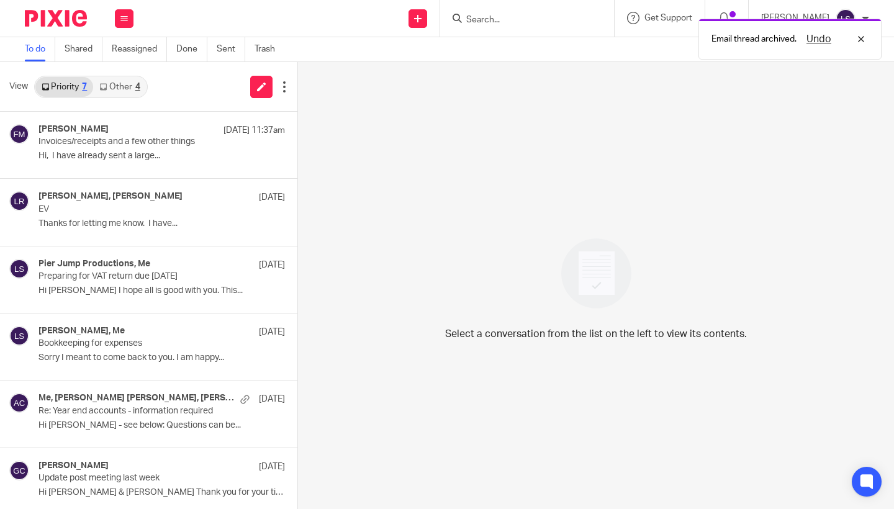
click at [133, 87] on link "Other 4" at bounding box center [119, 87] width 53 height 20
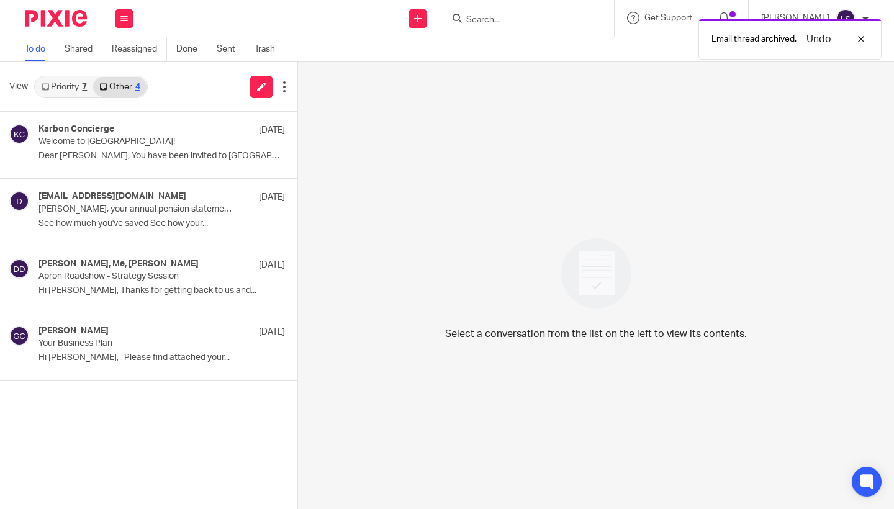
click at [57, 87] on link "Priority 7" at bounding box center [64, 87] width 58 height 20
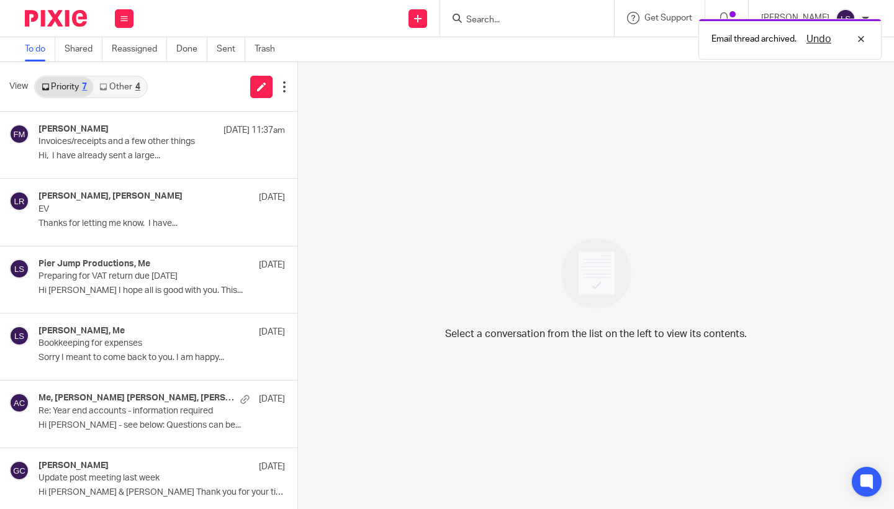
click at [118, 94] on link "Other 4" at bounding box center [119, 87] width 53 height 20
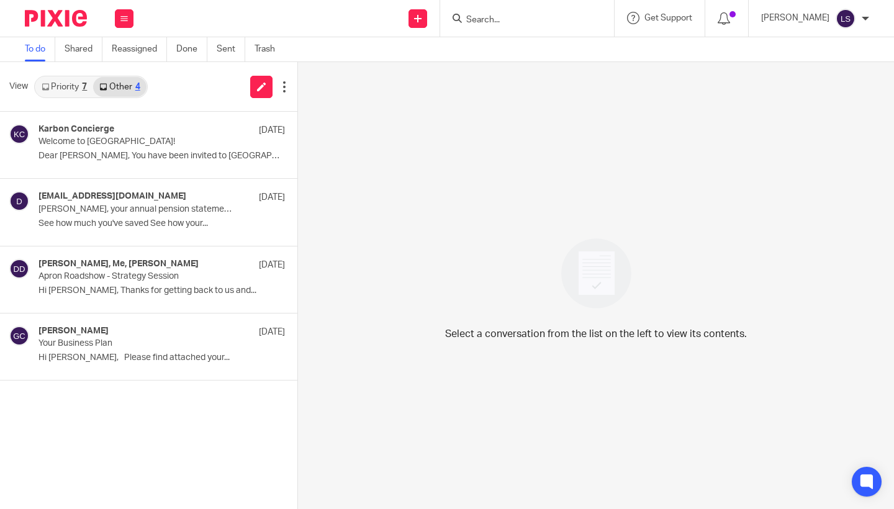
click at [70, 88] on link "Priority 7" at bounding box center [64, 87] width 58 height 20
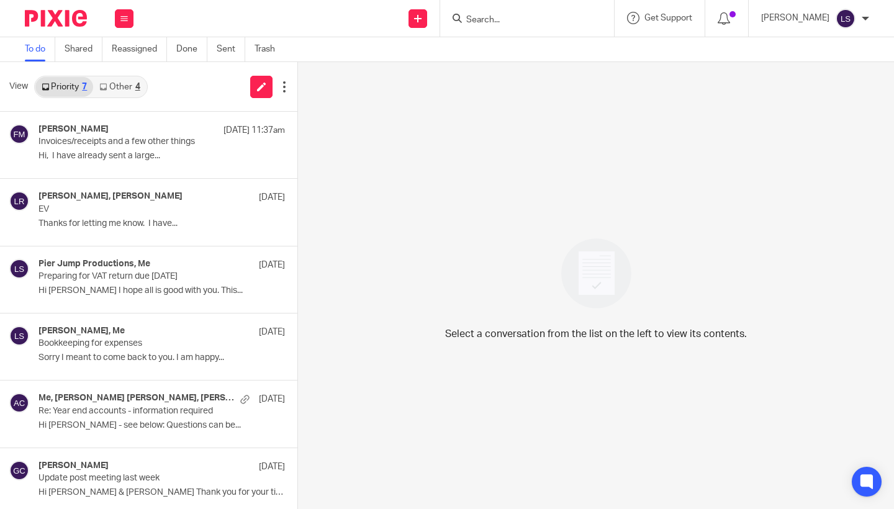
click at [69, 22] on img at bounding box center [56, 18] width 62 height 17
